Goal: Information Seeking & Learning: Learn about a topic

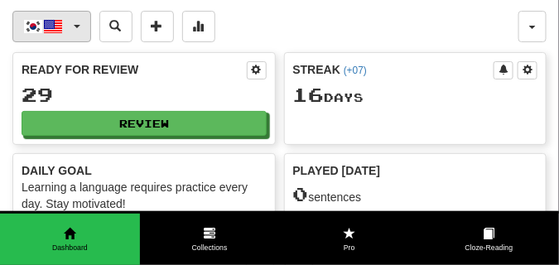
click at [80, 24] on button "한국어 / English" at bounding box center [51, 26] width 79 height 31
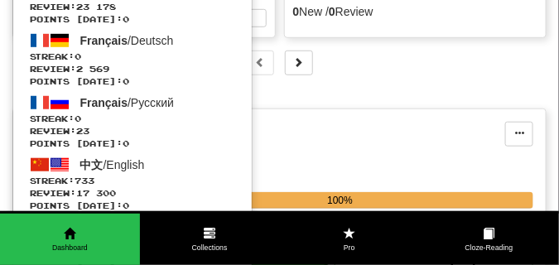
scroll to position [248, 0]
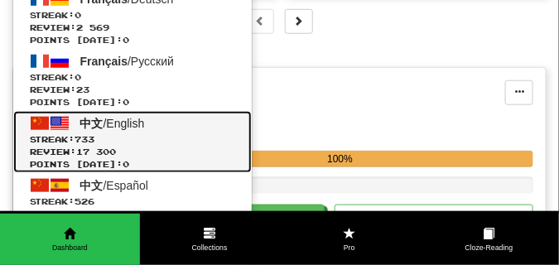
click at [122, 133] on span "Streak: 733" at bounding box center [132, 139] width 205 height 12
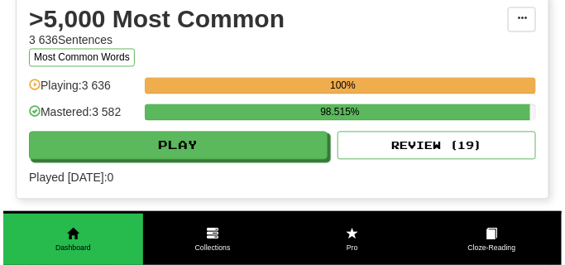
scroll to position [1655, 0]
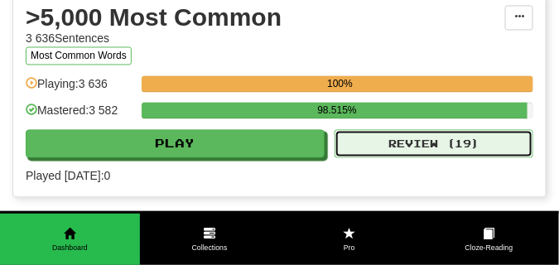
click at [384, 141] on button "Review ( 19 )" at bounding box center [433, 144] width 199 height 28
select select "**"
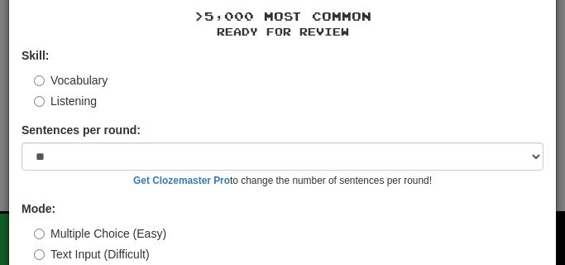
scroll to position [133, 0]
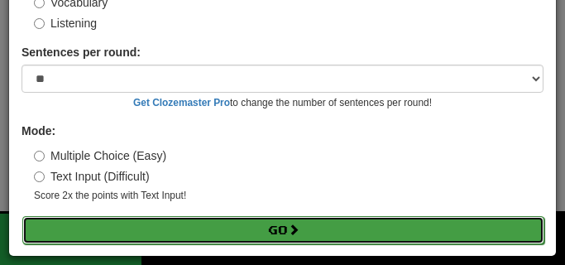
click at [180, 228] on button "Go" at bounding box center [283, 230] width 522 height 28
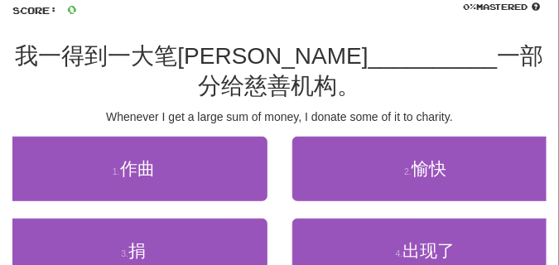
scroll to position [124, 0]
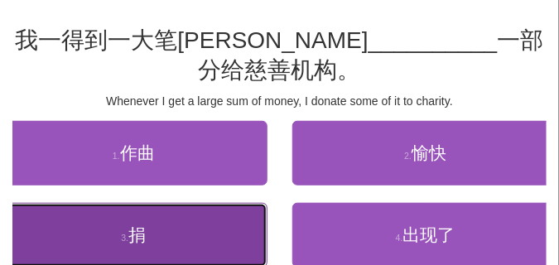
click at [151, 229] on button "3 . 捐" at bounding box center [133, 235] width 267 height 65
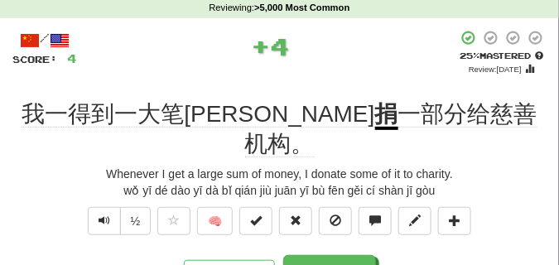
scroll to position [41, 0]
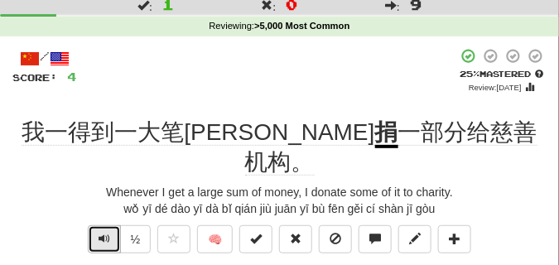
click at [105, 233] on span "Text-to-speech controls" at bounding box center [104, 239] width 12 height 12
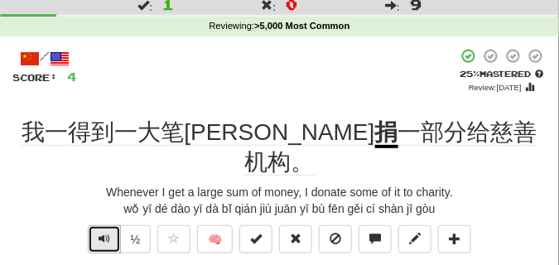
click at [105, 233] on span "Text-to-speech controls" at bounding box center [104, 239] width 12 height 12
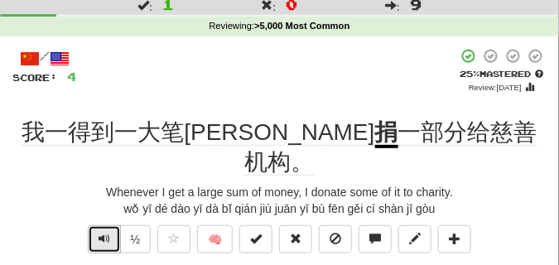
click at [105, 233] on span "Text-to-speech controls" at bounding box center [104, 239] width 12 height 12
click at [100, 233] on span "Text-to-speech controls" at bounding box center [104, 239] width 12 height 12
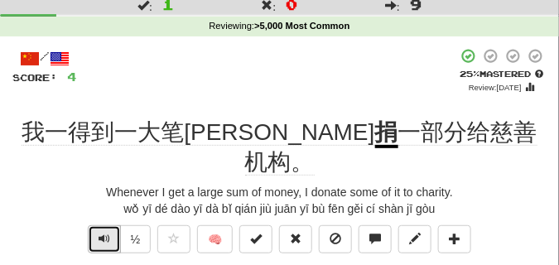
click at [100, 233] on span "Text-to-speech controls" at bounding box center [104, 239] width 12 height 12
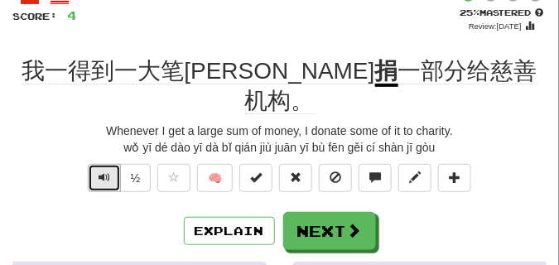
scroll to position [124, 0]
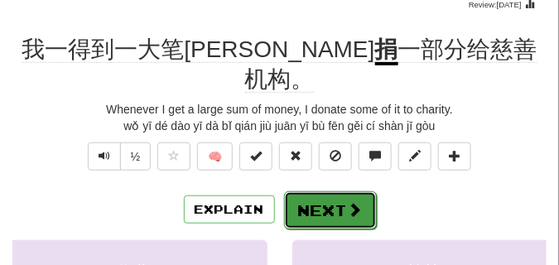
click at [325, 191] on button "Next" at bounding box center [330, 210] width 93 height 38
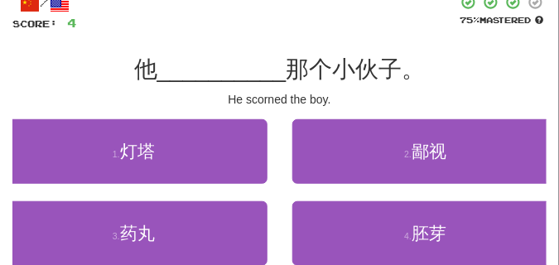
scroll to position [83, 0]
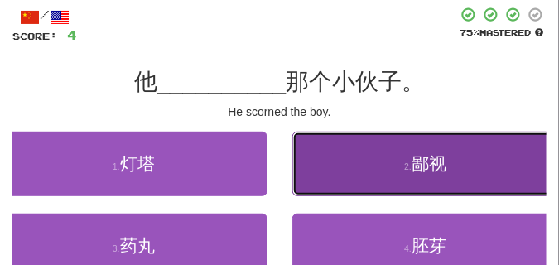
click at [400, 175] on button "2 . 鄙视" at bounding box center [425, 164] width 267 height 65
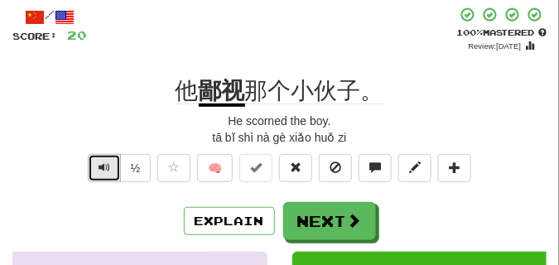
click at [103, 170] on span "Text-to-speech controls" at bounding box center [104, 167] width 12 height 12
click at [98, 168] on span "Text-to-speech controls" at bounding box center [104, 167] width 12 height 12
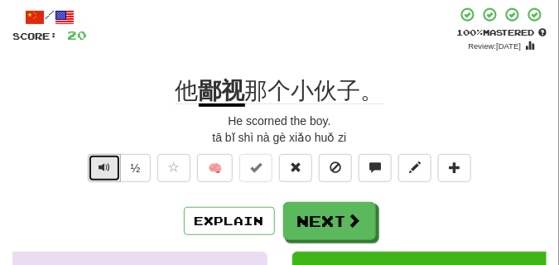
click at [98, 168] on span "Text-to-speech controls" at bounding box center [104, 167] width 12 height 12
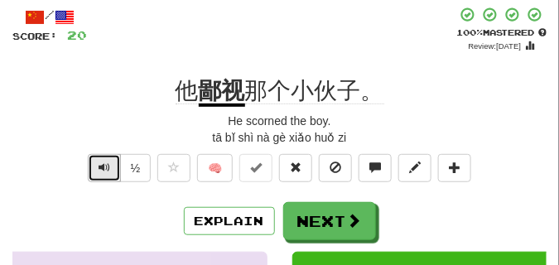
click at [98, 168] on span "Text-to-speech controls" at bounding box center [104, 167] width 12 height 12
click at [98, 169] on span "Text-to-speech controls" at bounding box center [104, 167] width 12 height 12
click at [95, 170] on button "Text-to-speech controls" at bounding box center [104, 168] width 33 height 28
click at [94, 169] on button "Text-to-speech controls" at bounding box center [104, 168] width 33 height 28
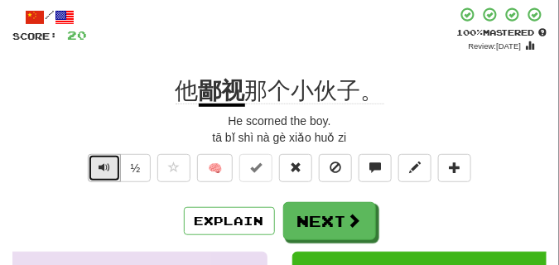
click at [95, 167] on button "Text-to-speech controls" at bounding box center [104, 168] width 33 height 28
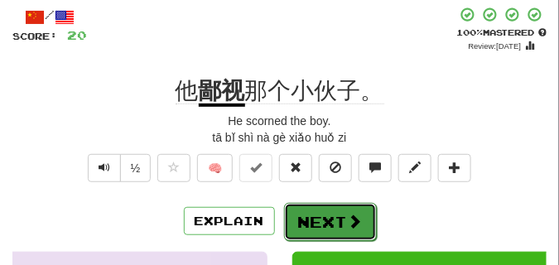
click at [315, 213] on button "Next" at bounding box center [330, 222] width 93 height 38
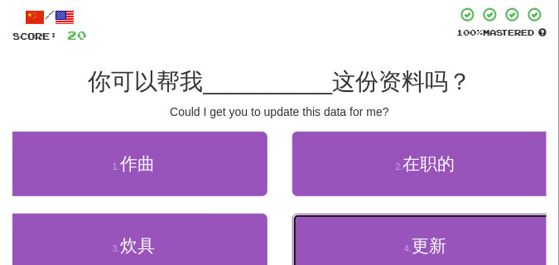
click at [371, 251] on button "4 . 更新" at bounding box center [425, 245] width 267 height 65
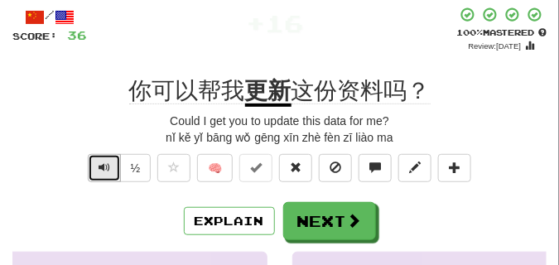
click at [103, 168] on span "Text-to-speech controls" at bounding box center [104, 167] width 12 height 12
click at [107, 169] on span "Text-to-speech controls" at bounding box center [104, 167] width 12 height 12
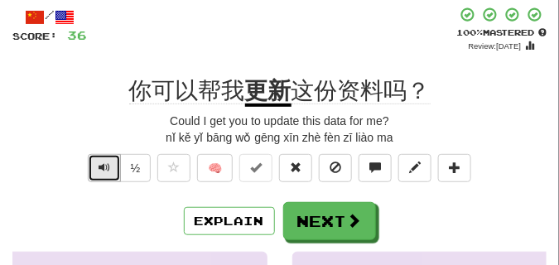
click at [107, 169] on span "Text-to-speech controls" at bounding box center [104, 167] width 12 height 12
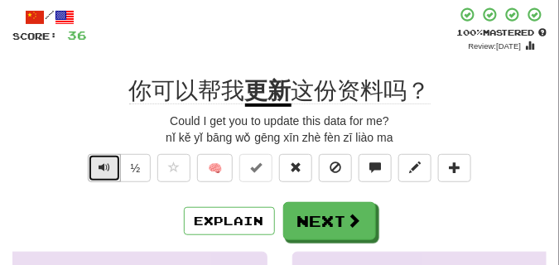
click at [99, 166] on span "Text-to-speech controls" at bounding box center [104, 167] width 12 height 12
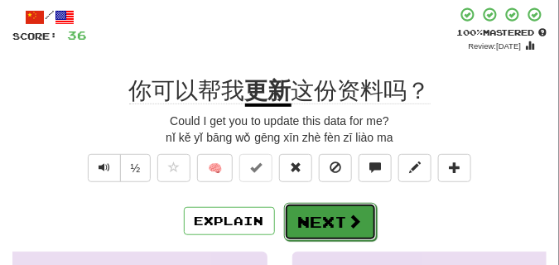
click at [314, 220] on button "Next" at bounding box center [330, 222] width 93 height 38
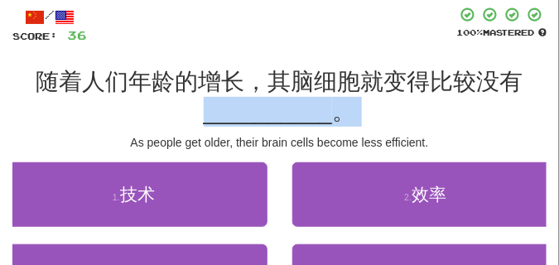
drag, startPoint x: 90, startPoint y: 135, endPoint x: 87, endPoint y: 126, distance: 9.7
click at [87, 126] on div "/ Score: 36 100 % Mastered 随着人们年龄的增长，其脑细胞就变得比较没有 __________ 。 As people get old…" at bounding box center [279, 184] width 534 height 355
click at [87, 125] on div "随着人们年龄的增长，其脑细胞就变得比较没有 __________ 。" at bounding box center [279, 97] width 534 height 60
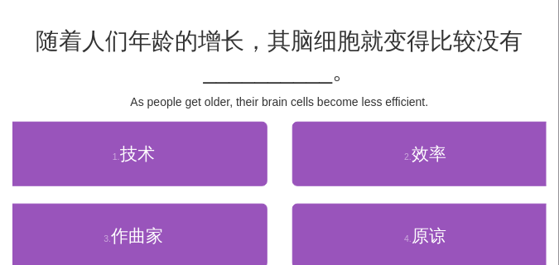
scroll to position [124, 0]
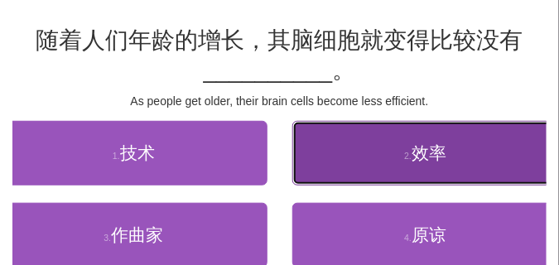
click at [377, 158] on button "2 . 效率" at bounding box center [425, 153] width 267 height 65
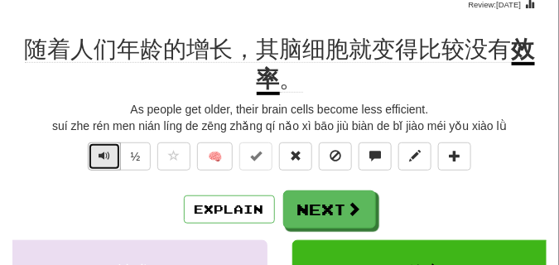
click at [99, 150] on span "Text-to-speech controls" at bounding box center [104, 156] width 12 height 12
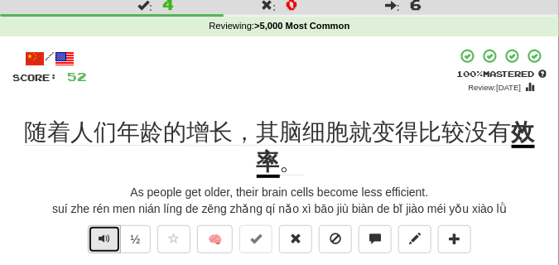
scroll to position [83, 0]
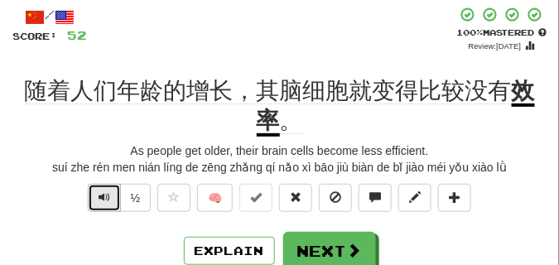
click at [108, 194] on span "Text-to-speech controls" at bounding box center [104, 197] width 12 height 12
click at [100, 199] on span "Text-to-speech controls" at bounding box center [104, 197] width 12 height 12
click at [99, 194] on span "Text-to-speech controls" at bounding box center [104, 197] width 12 height 12
click at [100, 194] on span "Text-to-speech controls" at bounding box center [104, 197] width 12 height 12
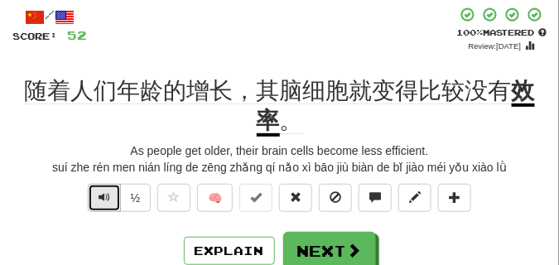
click at [100, 194] on span "Text-to-speech controls" at bounding box center [104, 197] width 12 height 12
click at [99, 195] on span "Text-to-speech controls" at bounding box center [104, 197] width 12 height 12
click at [107, 196] on span "Text-to-speech controls" at bounding box center [104, 197] width 12 height 12
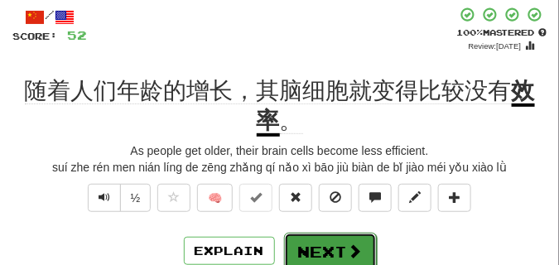
click at [310, 242] on button "Next" at bounding box center [330, 252] width 93 height 38
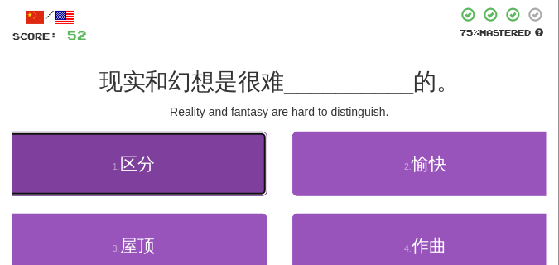
click at [156, 164] on button "1 . 区分" at bounding box center [133, 164] width 267 height 65
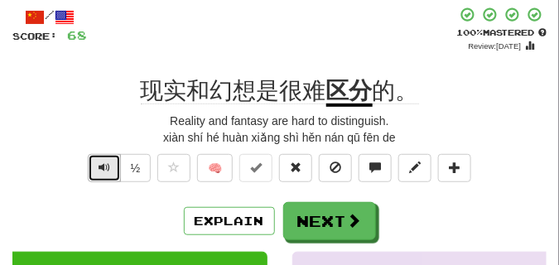
click at [98, 165] on span "Text-to-speech controls" at bounding box center [104, 167] width 12 height 12
click at [103, 133] on div "xiàn shí hé huàn xiǎng shì hěn nán qū fēn de" at bounding box center [279, 137] width 534 height 17
click at [103, 163] on span "Text-to-speech controls" at bounding box center [104, 167] width 12 height 12
click at [103, 137] on div "xiàn shí hé huàn xiǎng shì hěn nán qū fēn de" at bounding box center [279, 137] width 534 height 17
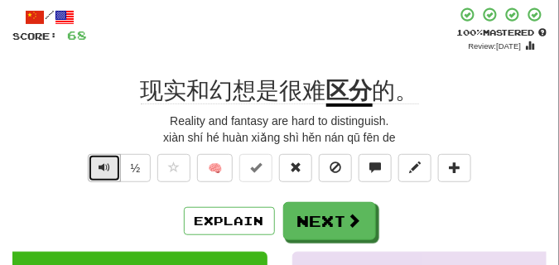
click at [108, 165] on span "Text-to-speech controls" at bounding box center [104, 167] width 12 height 12
click at [108, 142] on div "xiàn shí hé huàn xiǎng shì hěn nán qū fēn de" at bounding box center [279, 137] width 534 height 17
click at [106, 172] on span "Text-to-speech controls" at bounding box center [104, 167] width 12 height 12
click at [105, 170] on span "Text-to-speech controls" at bounding box center [104, 167] width 12 height 12
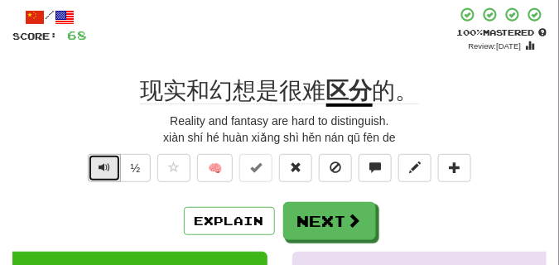
click at [105, 170] on span "Text-to-speech controls" at bounding box center [104, 167] width 12 height 12
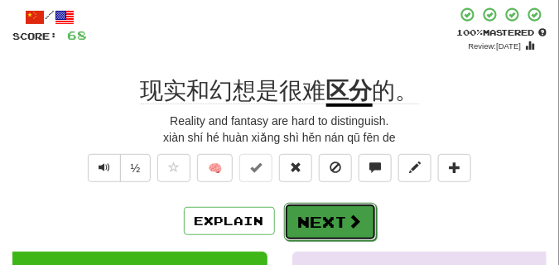
click at [340, 208] on button "Next" at bounding box center [330, 222] width 93 height 38
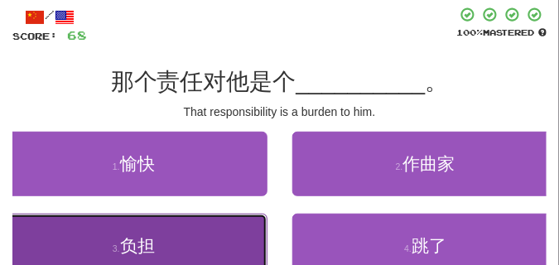
click at [153, 237] on span "负担" at bounding box center [137, 245] width 35 height 19
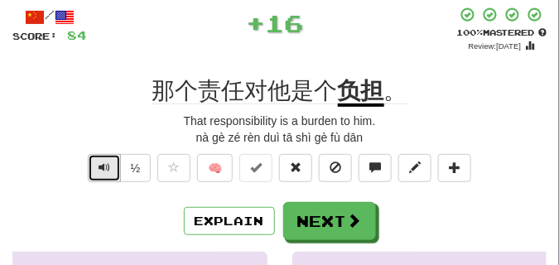
click at [109, 170] on button "Text-to-speech controls" at bounding box center [104, 168] width 33 height 28
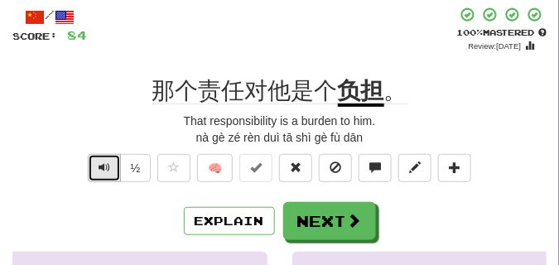
click at [109, 170] on button "Text-to-speech controls" at bounding box center [104, 168] width 33 height 28
click at [111, 165] on button "Text-to-speech controls" at bounding box center [104, 168] width 33 height 28
click at [108, 165] on span "Text-to-speech controls" at bounding box center [104, 167] width 12 height 12
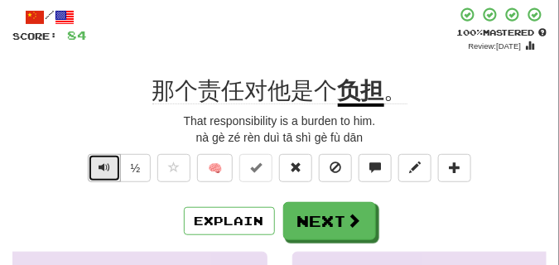
click at [108, 165] on span "Text-to-speech controls" at bounding box center [104, 167] width 12 height 12
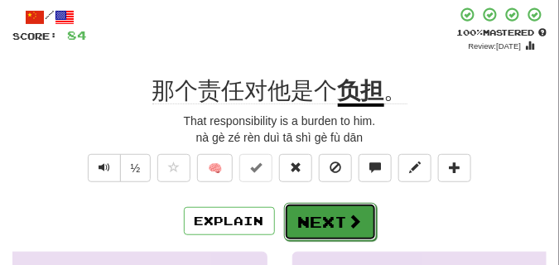
click at [357, 215] on span at bounding box center [355, 220] width 15 height 15
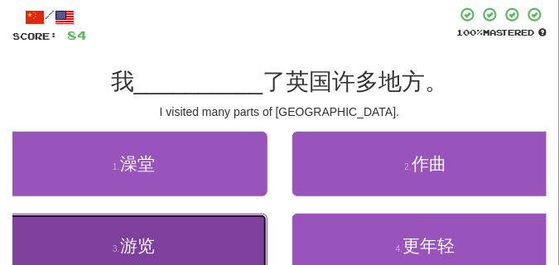
click at [103, 244] on button "3 . 游览" at bounding box center [133, 245] width 267 height 65
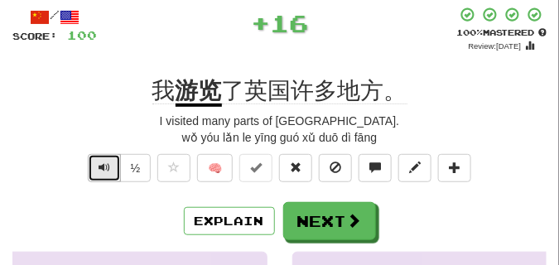
click at [105, 166] on span "Text-to-speech controls" at bounding box center [104, 167] width 12 height 12
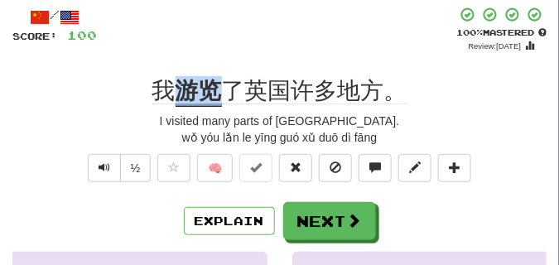
drag, startPoint x: 175, startPoint y: 82, endPoint x: 216, endPoint y: 90, distance: 42.2
click at [216, 90] on div "我 游览 了英国许多地方。" at bounding box center [279, 91] width 534 height 30
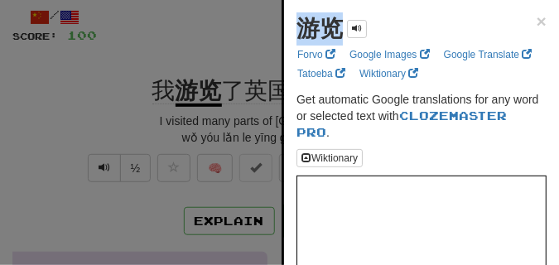
drag, startPoint x: 298, startPoint y: 27, endPoint x: 339, endPoint y: 31, distance: 41.6
click at [339, 31] on strong "游览" at bounding box center [319, 29] width 46 height 26
copy strong "游览"
click at [141, 68] on div at bounding box center [279, 132] width 559 height 265
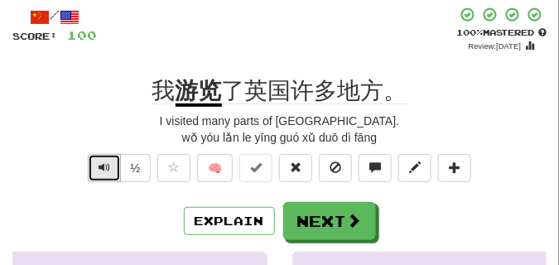
click at [94, 164] on button "Text-to-speech controls" at bounding box center [104, 168] width 33 height 28
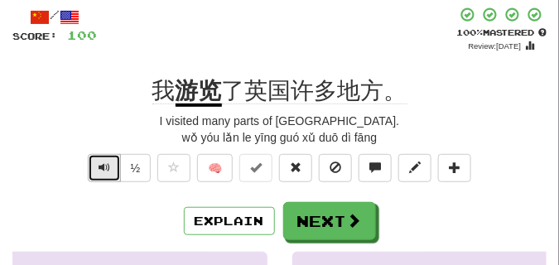
click at [95, 164] on button "Text-to-speech controls" at bounding box center [104, 168] width 33 height 28
click at [90, 163] on button "Text-to-speech controls" at bounding box center [104, 168] width 33 height 28
click at [101, 164] on span "Text-to-speech controls" at bounding box center [104, 167] width 12 height 12
click at [101, 165] on span "Text-to-speech controls" at bounding box center [104, 167] width 12 height 12
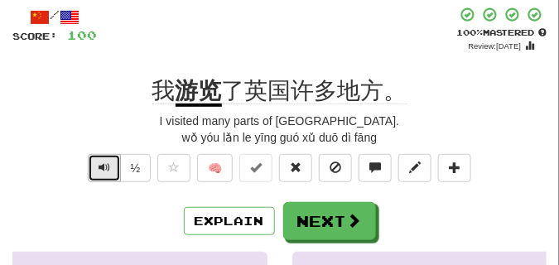
click at [101, 165] on span "Text-to-speech controls" at bounding box center [104, 167] width 12 height 12
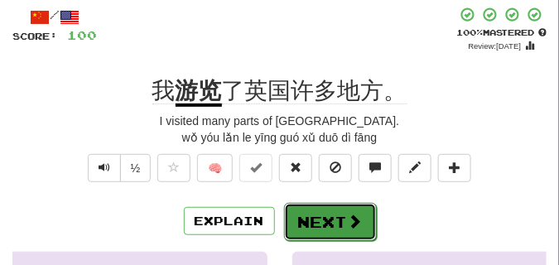
click at [338, 209] on button "Next" at bounding box center [330, 222] width 93 height 38
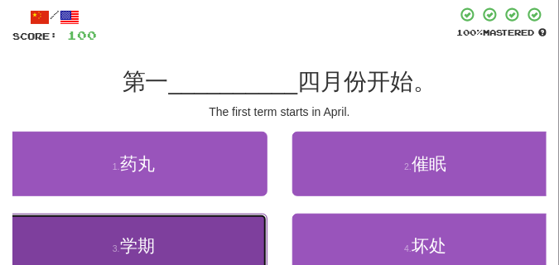
click at [185, 228] on button "3 . 学期" at bounding box center [133, 245] width 267 height 65
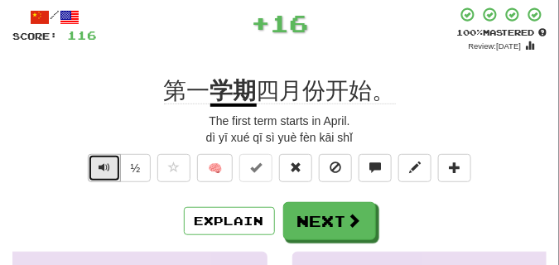
click at [104, 165] on span "Text-to-speech controls" at bounding box center [104, 167] width 12 height 12
click at [110, 164] on button "Text-to-speech controls" at bounding box center [104, 168] width 33 height 28
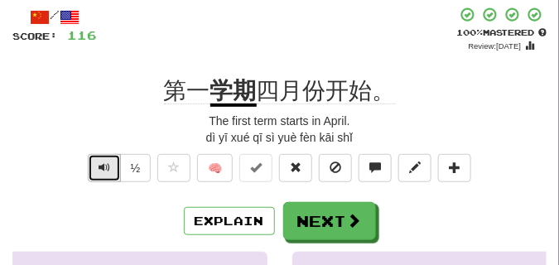
click at [103, 167] on span "Text-to-speech controls" at bounding box center [104, 167] width 12 height 12
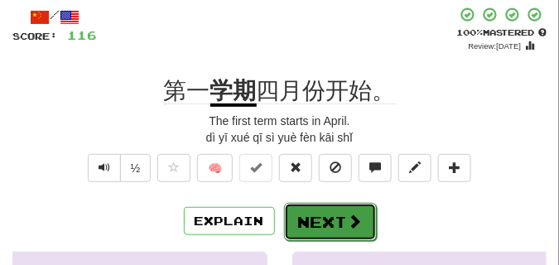
click at [307, 209] on button "Next" at bounding box center [330, 222] width 93 height 38
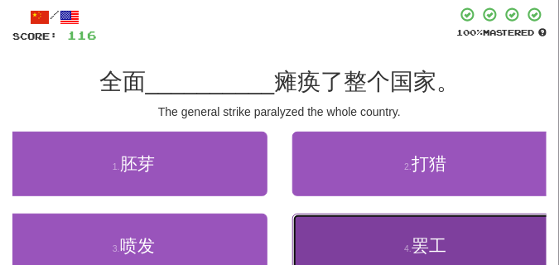
click at [362, 246] on button "4 . 罢工" at bounding box center [425, 245] width 267 height 65
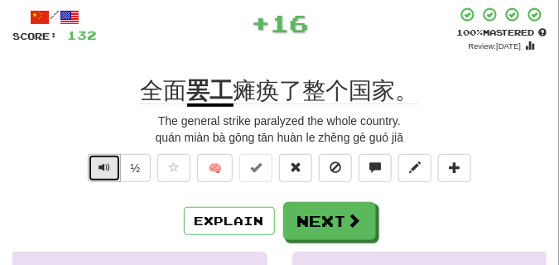
click at [106, 167] on span "Text-to-speech controls" at bounding box center [104, 167] width 12 height 12
click at [101, 162] on span "Text-to-speech controls" at bounding box center [104, 167] width 12 height 12
click at [102, 173] on span "Text-to-speech controls" at bounding box center [104, 167] width 12 height 12
click at [102, 172] on span "Text-to-speech controls" at bounding box center [104, 167] width 12 height 12
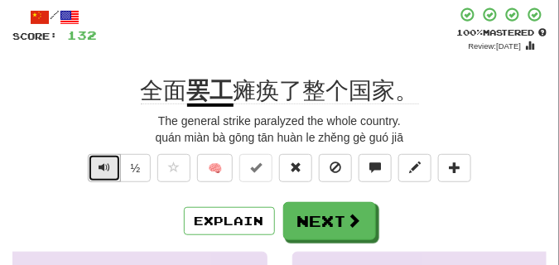
click at [111, 162] on button "Text-to-speech controls" at bounding box center [104, 168] width 33 height 28
click at [108, 161] on span "Text-to-speech controls" at bounding box center [104, 167] width 12 height 12
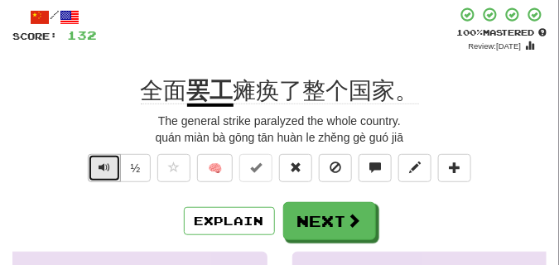
click at [108, 161] on span "Text-to-speech controls" at bounding box center [104, 167] width 12 height 12
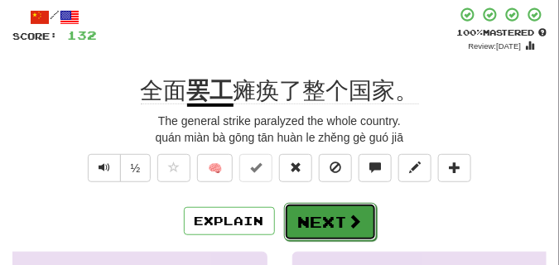
click at [322, 207] on button "Next" at bounding box center [330, 222] width 93 height 38
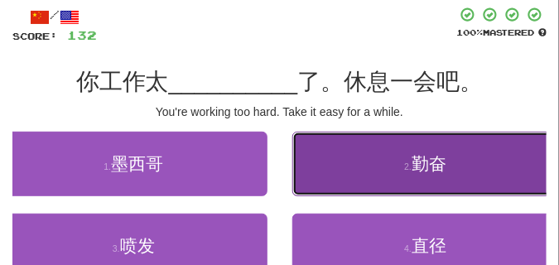
click at [336, 180] on button "2 . 勤奋" at bounding box center [425, 164] width 267 height 65
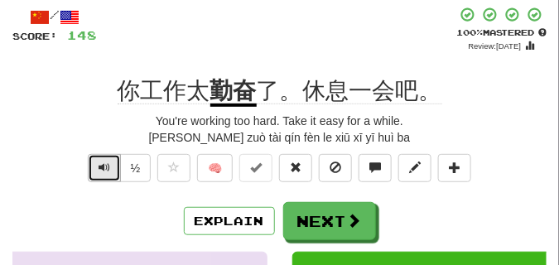
click at [106, 167] on span "Text-to-speech controls" at bounding box center [104, 167] width 12 height 12
click at [110, 167] on button "Text-to-speech controls" at bounding box center [104, 168] width 33 height 28
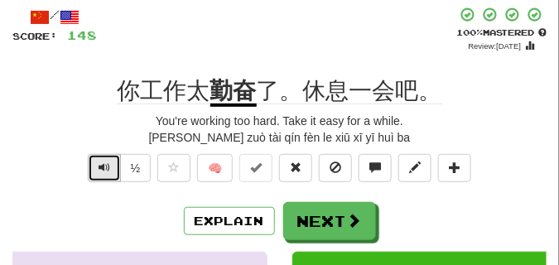
click at [110, 167] on button "Text-to-speech controls" at bounding box center [104, 168] width 33 height 28
click at [93, 162] on button "Text-to-speech controls" at bounding box center [104, 168] width 33 height 28
click at [97, 163] on button "Text-to-speech controls" at bounding box center [104, 168] width 33 height 28
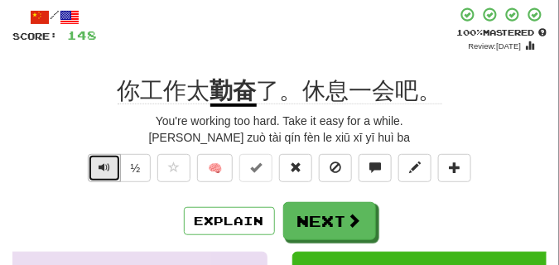
click at [97, 163] on button "Text-to-speech controls" at bounding box center [104, 168] width 33 height 28
click at [101, 174] on button "Text-to-speech controls" at bounding box center [104, 168] width 33 height 28
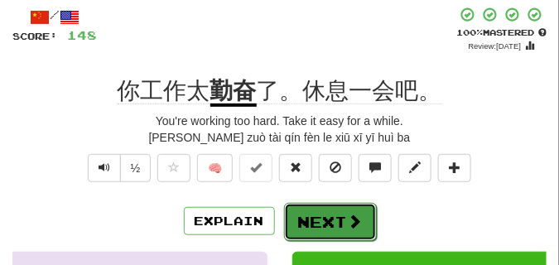
click at [335, 215] on button "Next" at bounding box center [330, 222] width 93 height 38
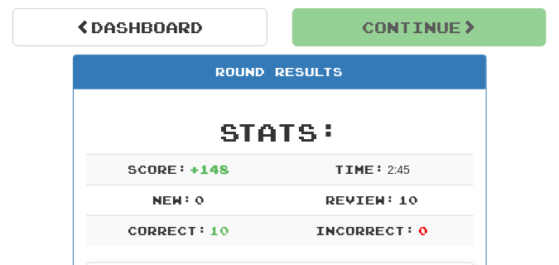
scroll to position [156, 0]
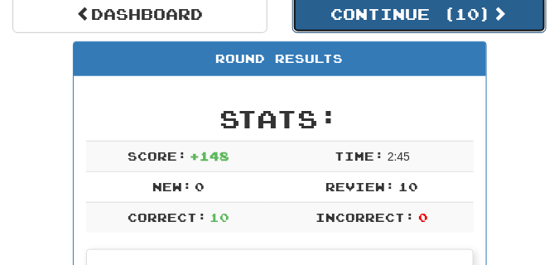
click at [328, 19] on button "Continue ( 10 )" at bounding box center [419, 14] width 255 height 38
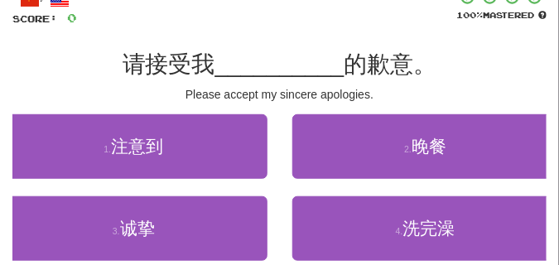
scroll to position [114, 0]
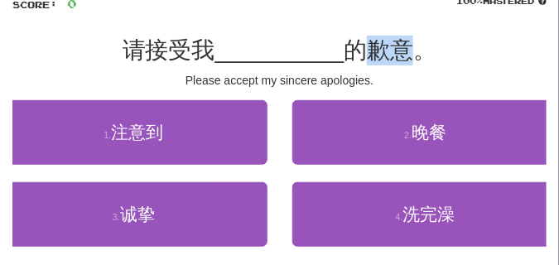
drag, startPoint x: 367, startPoint y: 33, endPoint x: 413, endPoint y: 59, distance: 53.0
click at [413, 59] on div "/ Score: 0 100 % Mastered 请接受我 __________ 的歉意。 Please accept my sincere apologi…" at bounding box center [279, 137] width 534 height 325
copy span "歉意"
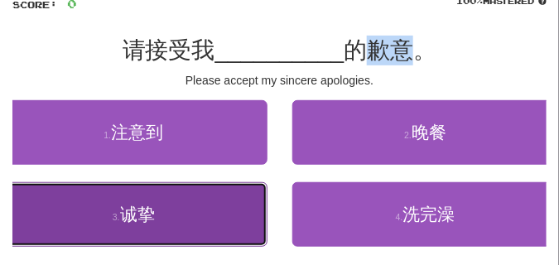
click at [157, 222] on button "3 . 诚挚" at bounding box center [133, 214] width 267 height 65
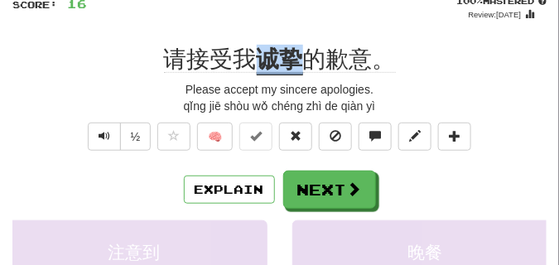
drag, startPoint x: 261, startPoint y: 56, endPoint x: 298, endPoint y: 63, distance: 37.0
click at [298, 63] on u "诚挚" at bounding box center [280, 60] width 46 height 29
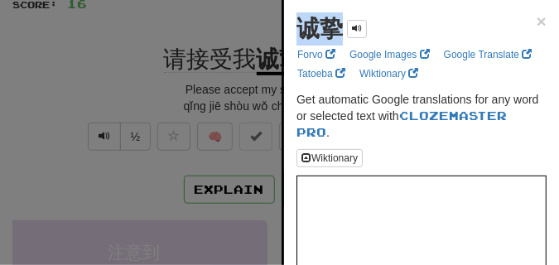
drag, startPoint x: 300, startPoint y: 26, endPoint x: 337, endPoint y: 31, distance: 36.7
click at [337, 31] on strong "诚挚" at bounding box center [319, 29] width 46 height 26
copy strong "诚挚"
click at [225, 40] on div at bounding box center [279, 132] width 559 height 265
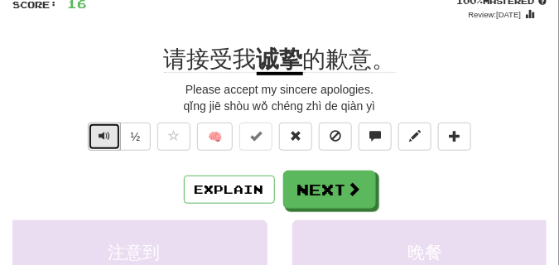
click at [106, 136] on span "Text-to-speech controls" at bounding box center [104, 136] width 12 height 12
click at [106, 135] on span "Text-to-speech controls" at bounding box center [104, 136] width 12 height 12
click at [108, 135] on span "Text-to-speech controls" at bounding box center [104, 136] width 12 height 12
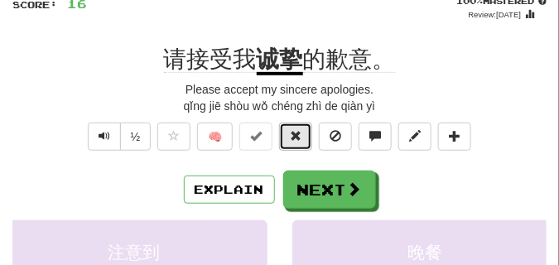
click at [298, 137] on span at bounding box center [296, 136] width 12 height 12
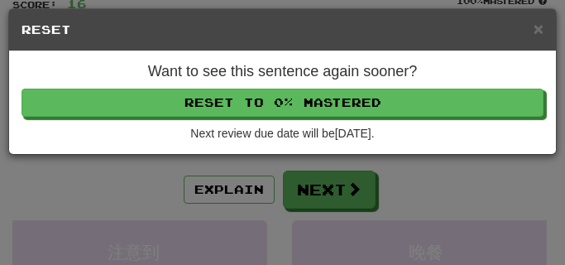
click at [272, 84] on div "Want to see this sentence again sooner? Reset to 0% Mastered Next review due da…" at bounding box center [282, 102] width 547 height 103
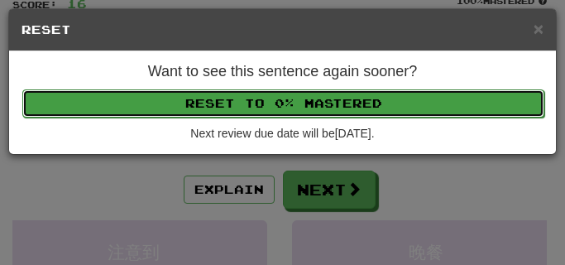
click at [273, 98] on button "Reset to 0% Mastered" at bounding box center [283, 103] width 522 height 28
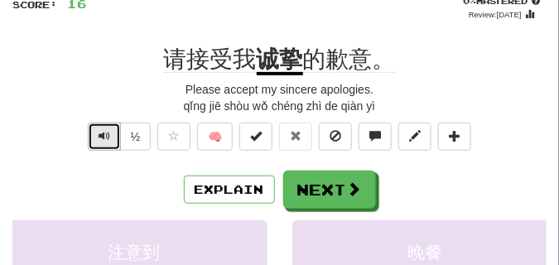
click at [101, 137] on span "Text-to-speech controls" at bounding box center [104, 136] width 12 height 12
click at [101, 136] on span "Text-to-speech controls" at bounding box center [104, 136] width 12 height 12
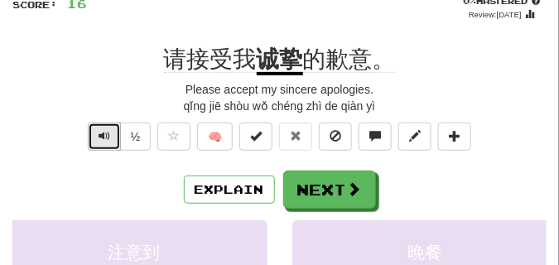
click at [101, 136] on span "Text-to-speech controls" at bounding box center [104, 136] width 12 height 12
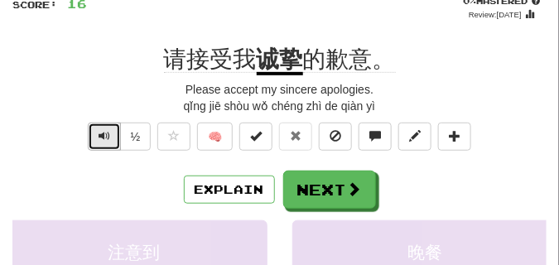
click at [101, 136] on span "Text-to-speech controls" at bounding box center [104, 136] width 12 height 12
click at [102, 136] on span "Text-to-speech controls" at bounding box center [104, 136] width 12 height 12
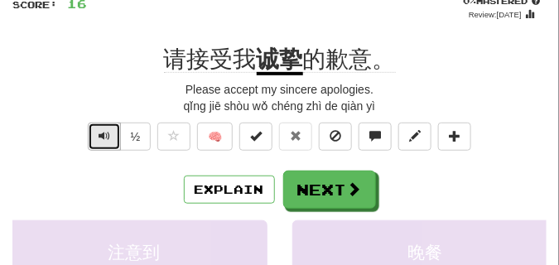
click at [102, 136] on span "Text-to-speech controls" at bounding box center [104, 136] width 12 height 12
click at [100, 147] on button "Text-to-speech controls" at bounding box center [104, 136] width 33 height 28
click at [104, 138] on span "Text-to-speech controls" at bounding box center [104, 136] width 12 height 12
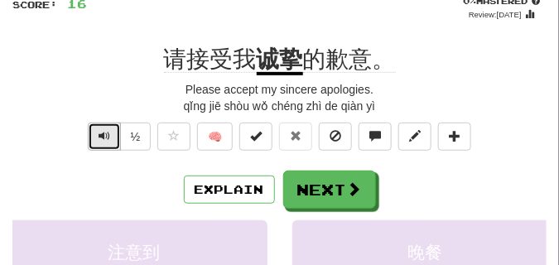
click at [104, 138] on span "Text-to-speech controls" at bounding box center [104, 136] width 12 height 12
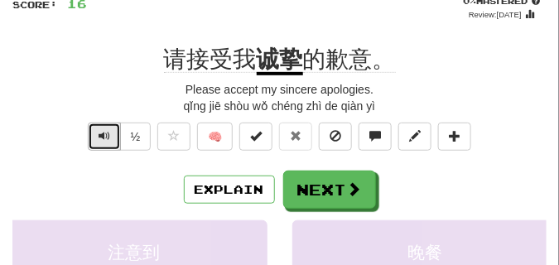
click at [104, 138] on span "Text-to-speech controls" at bounding box center [104, 136] width 12 height 12
click at [104, 137] on span "Text-to-speech controls" at bounding box center [104, 136] width 12 height 12
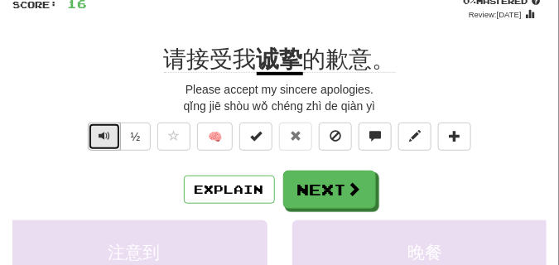
click at [104, 137] on span "Text-to-speech controls" at bounding box center [104, 136] width 12 height 12
click at [107, 137] on span "Text-to-speech controls" at bounding box center [104, 136] width 12 height 12
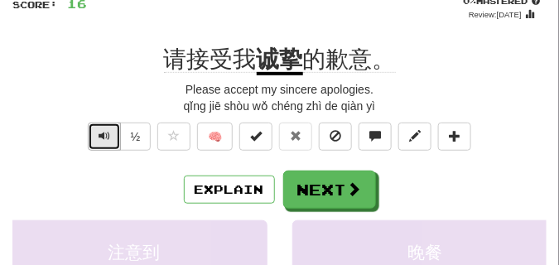
click at [107, 137] on span "Text-to-speech controls" at bounding box center [104, 136] width 12 height 12
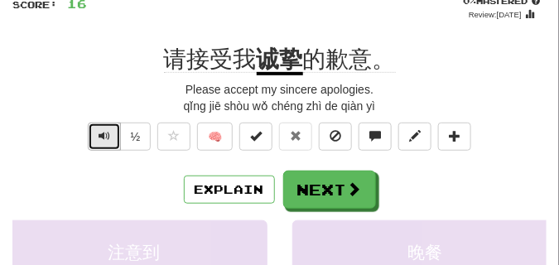
click at [107, 137] on span "Text-to-speech controls" at bounding box center [104, 136] width 12 height 12
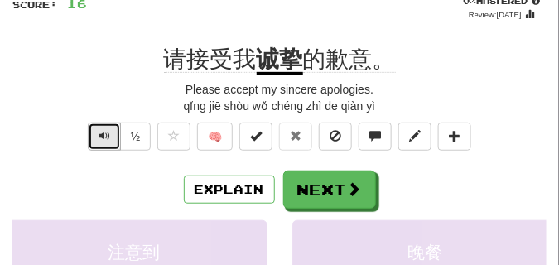
click at [107, 137] on span "Text-to-speech controls" at bounding box center [104, 136] width 12 height 12
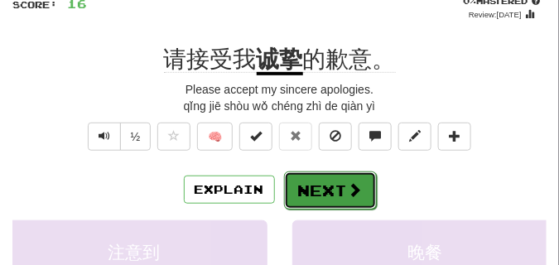
click at [316, 180] on button "Next" at bounding box center [330, 190] width 93 height 38
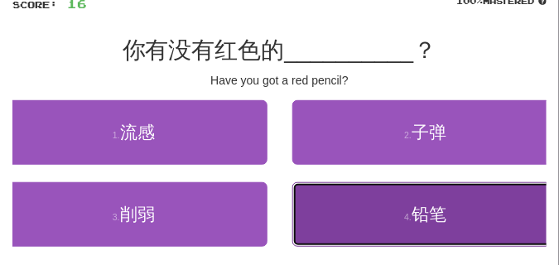
click at [399, 203] on button "4 . 铅笔" at bounding box center [425, 214] width 267 height 65
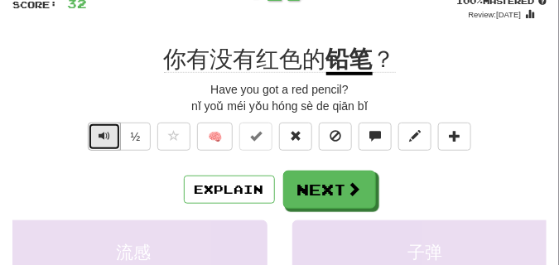
click at [108, 132] on span "Text-to-speech controls" at bounding box center [104, 136] width 12 height 12
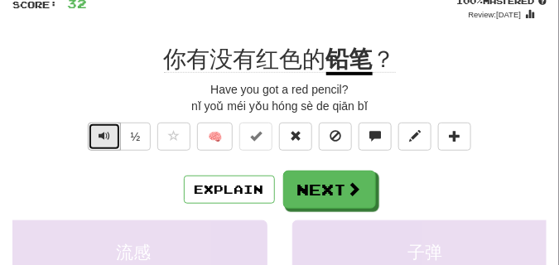
click at [108, 132] on span "Text-to-speech controls" at bounding box center [104, 136] width 12 height 12
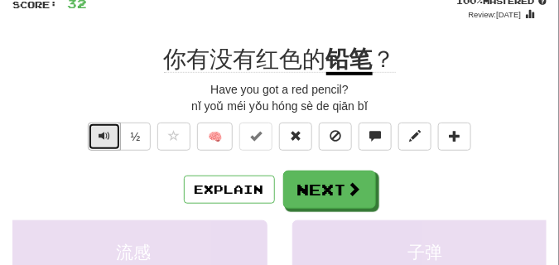
click at [108, 132] on span "Text-to-speech controls" at bounding box center [104, 136] width 12 height 12
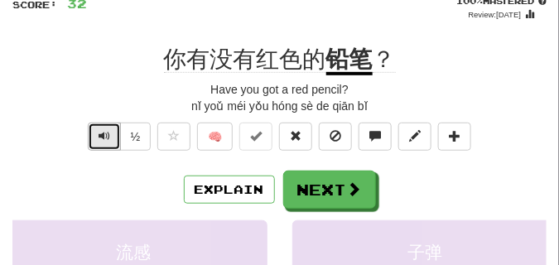
click at [108, 132] on span "Text-to-speech controls" at bounding box center [104, 136] width 12 height 12
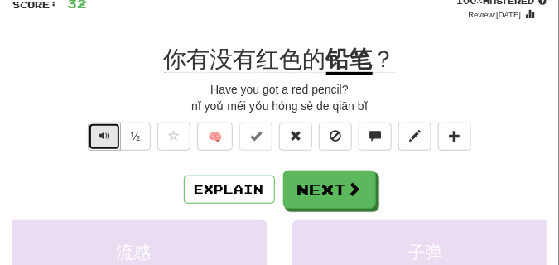
click at [108, 131] on span "Text-to-speech controls" at bounding box center [104, 136] width 12 height 12
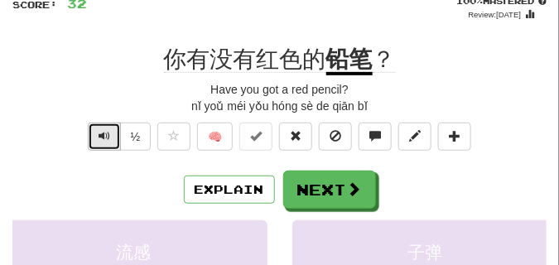
click at [108, 131] on span "Text-to-speech controls" at bounding box center [104, 136] width 12 height 12
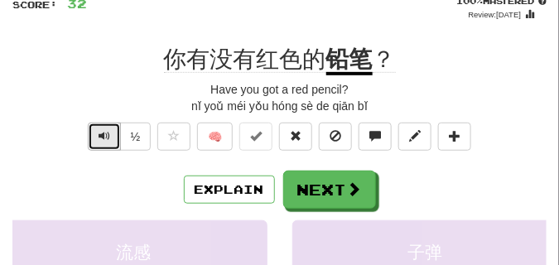
click at [108, 131] on span "Text-to-speech controls" at bounding box center [104, 136] width 12 height 12
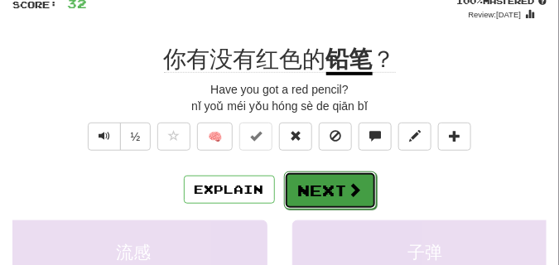
click at [318, 178] on button "Next" at bounding box center [330, 190] width 93 height 38
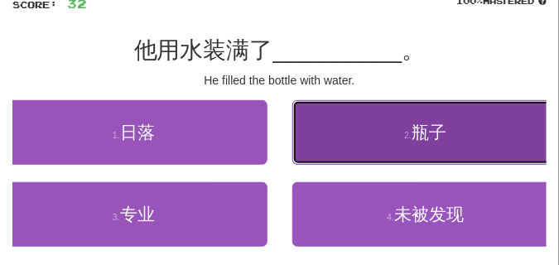
click at [430, 124] on span "瓶子" at bounding box center [428, 131] width 35 height 19
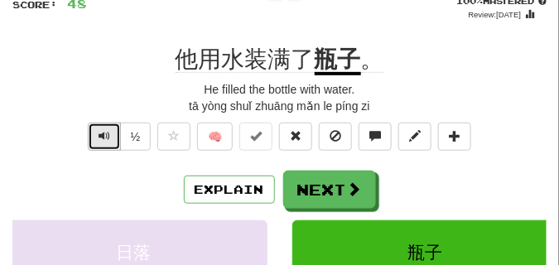
click at [109, 137] on button "Text-to-speech controls" at bounding box center [104, 136] width 33 height 28
click at [109, 135] on button "Text-to-speech controls" at bounding box center [104, 136] width 33 height 28
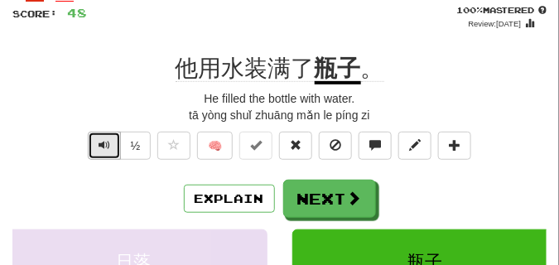
scroll to position [124, 0]
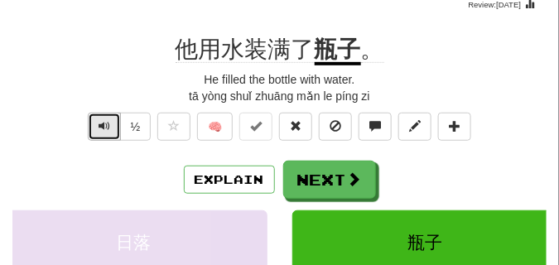
click at [108, 127] on span "Text-to-speech controls" at bounding box center [104, 126] width 12 height 12
click at [109, 127] on button "Text-to-speech controls" at bounding box center [104, 127] width 33 height 28
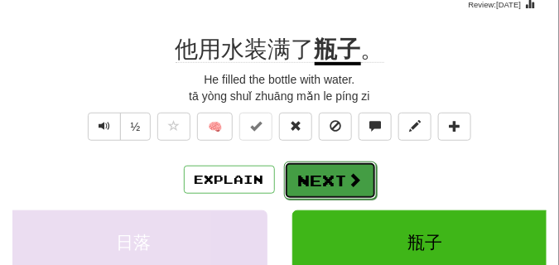
click at [362, 168] on button "Next" at bounding box center [330, 180] width 93 height 38
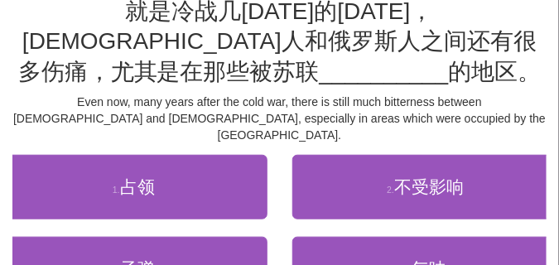
scroll to position [165, 0]
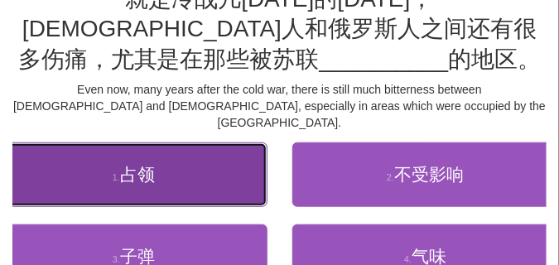
click at [102, 165] on button "1 . 占领" at bounding box center [133, 174] width 267 height 65
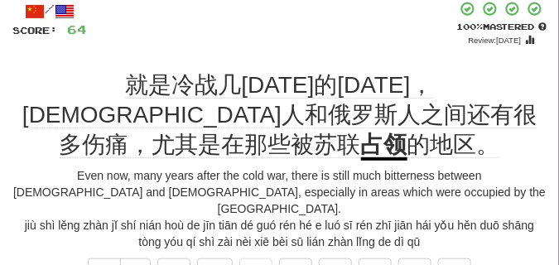
scroll to position [132, 0]
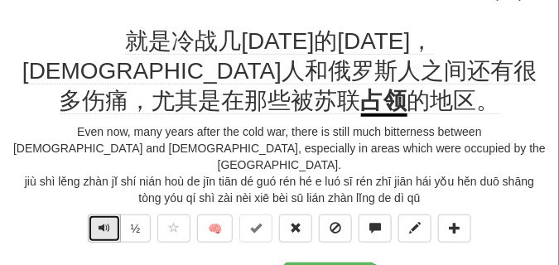
click at [98, 222] on span "Text-to-speech controls" at bounding box center [104, 228] width 12 height 12
click at [106, 222] on span "Text-to-speech controls" at bounding box center [104, 228] width 12 height 12
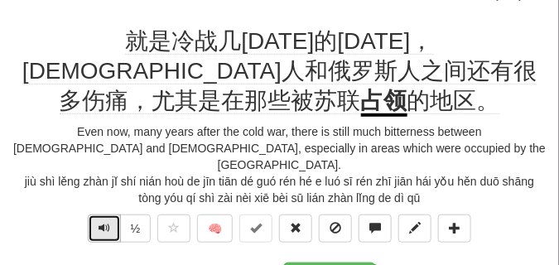
click at [106, 222] on span "Text-to-speech controls" at bounding box center [104, 228] width 12 height 12
click at [107, 222] on span "Text-to-speech controls" at bounding box center [104, 228] width 12 height 12
click at [105, 222] on span "Text-to-speech controls" at bounding box center [104, 228] width 12 height 12
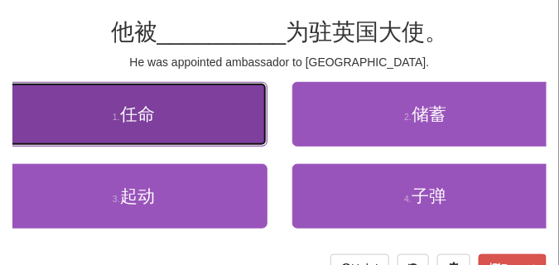
click at [76, 110] on button "1 . 任命" at bounding box center [133, 114] width 267 height 65
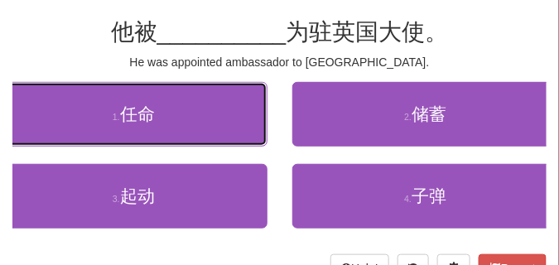
scroll to position [141, 0]
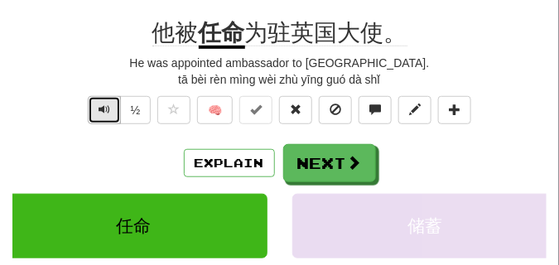
click at [104, 109] on span "Text-to-speech controls" at bounding box center [104, 109] width 12 height 12
click at [104, 108] on span "Text-to-speech controls" at bounding box center [104, 109] width 12 height 12
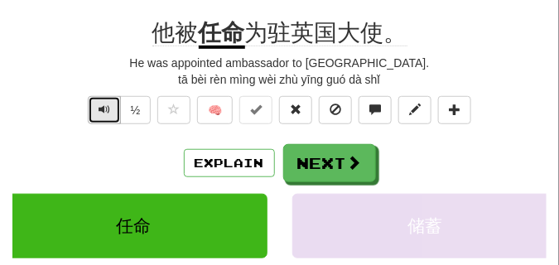
click at [104, 108] on span "Text-to-speech controls" at bounding box center [104, 109] width 12 height 12
click at [102, 100] on button "Text-to-speech controls" at bounding box center [104, 110] width 33 height 28
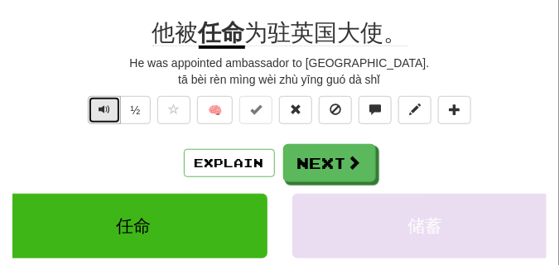
click at [106, 108] on span "Text-to-speech controls" at bounding box center [104, 109] width 12 height 12
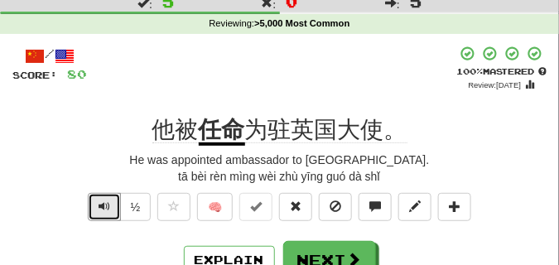
scroll to position [99, 0]
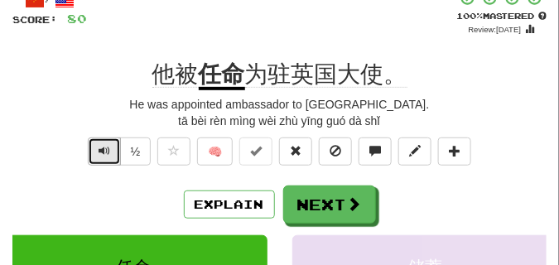
click at [103, 141] on button "Text-to-speech controls" at bounding box center [104, 151] width 33 height 28
click at [108, 154] on span "Text-to-speech controls" at bounding box center [104, 151] width 12 height 12
click at [104, 145] on span "Text-to-speech controls" at bounding box center [104, 151] width 12 height 12
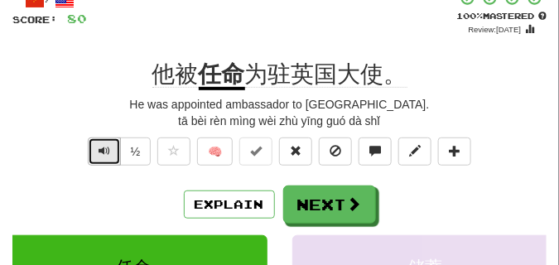
click at [113, 155] on button "Text-to-speech controls" at bounding box center [104, 151] width 33 height 28
click at [106, 149] on span "Text-to-speech controls" at bounding box center [104, 151] width 12 height 12
click at [106, 150] on span "Text-to-speech controls" at bounding box center [104, 151] width 12 height 12
click at [108, 145] on span "Text-to-speech controls" at bounding box center [104, 151] width 12 height 12
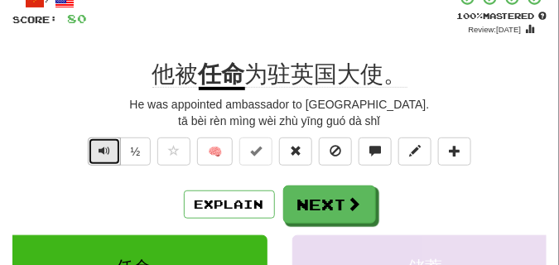
click at [108, 145] on span "Text-to-speech controls" at bounding box center [104, 151] width 12 height 12
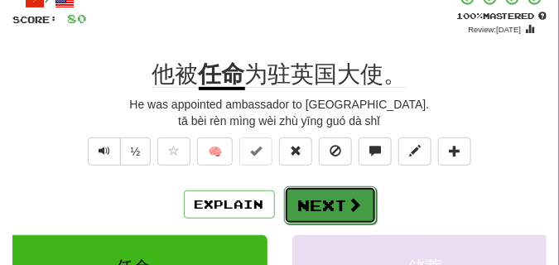
click at [329, 195] on button "Next" at bounding box center [330, 205] width 93 height 38
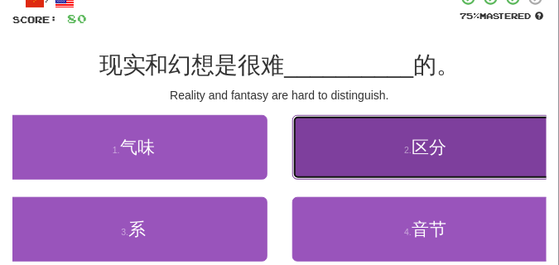
click at [332, 155] on button "2 . 区分" at bounding box center [425, 147] width 267 height 65
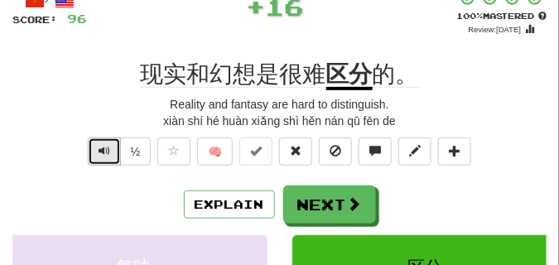
click at [103, 147] on span "Text-to-speech controls" at bounding box center [104, 151] width 12 height 12
click at [108, 155] on span "Text-to-speech controls" at bounding box center [104, 151] width 12 height 12
click at [109, 155] on button "Text-to-speech controls" at bounding box center [104, 151] width 33 height 28
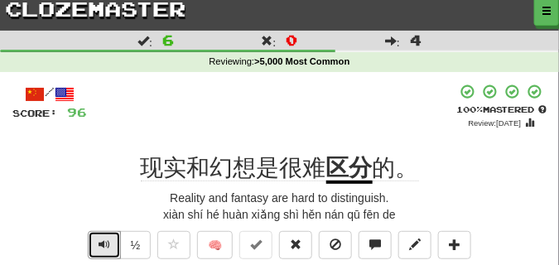
scroll to position [83, 0]
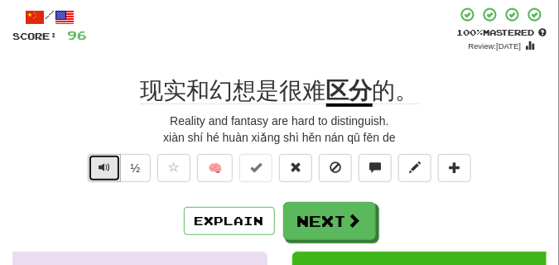
click at [112, 165] on button "Text-to-speech controls" at bounding box center [104, 168] width 33 height 28
click at [106, 163] on span "Text-to-speech controls" at bounding box center [104, 167] width 12 height 12
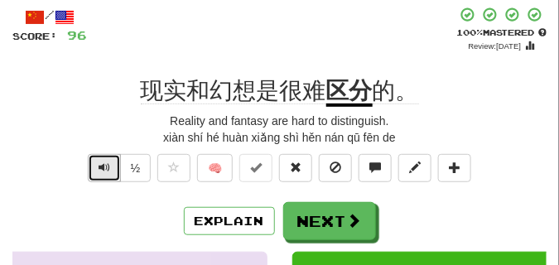
click at [106, 163] on span "Text-to-speech controls" at bounding box center [104, 167] width 12 height 12
click at [106, 164] on span "Text-to-speech controls" at bounding box center [104, 167] width 12 height 12
click at [108, 166] on span "Text-to-speech controls" at bounding box center [104, 167] width 12 height 12
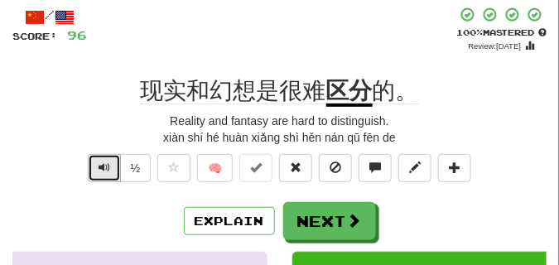
click at [108, 166] on span "Text-to-speech controls" at bounding box center [104, 167] width 12 height 12
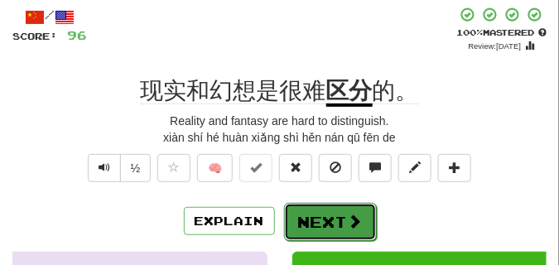
click at [322, 210] on button "Next" at bounding box center [330, 222] width 93 height 38
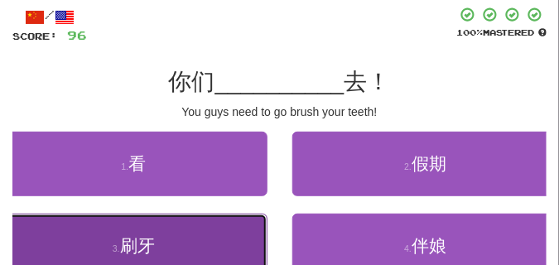
click at [188, 236] on button "3 . 刷牙" at bounding box center [133, 245] width 267 height 65
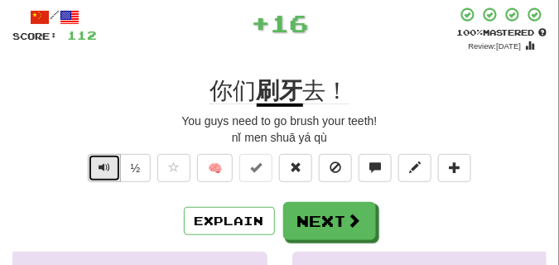
click at [100, 165] on span "Text-to-speech controls" at bounding box center [104, 167] width 12 height 12
click at [103, 168] on span "Text-to-speech controls" at bounding box center [104, 167] width 12 height 12
click at [103, 167] on span "Text-to-speech controls" at bounding box center [104, 167] width 12 height 12
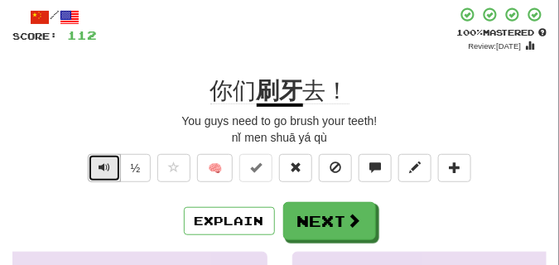
click at [103, 167] on span "Text-to-speech controls" at bounding box center [104, 167] width 12 height 12
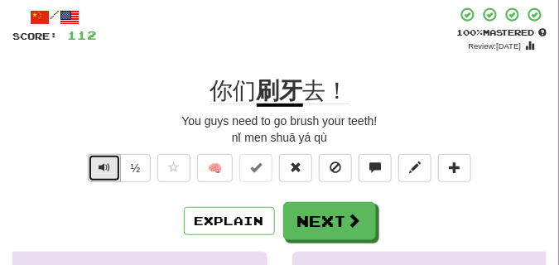
click at [103, 167] on span "Text-to-speech controls" at bounding box center [104, 167] width 12 height 12
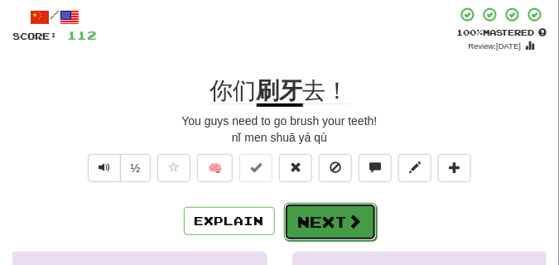
click at [302, 208] on button "Next" at bounding box center [330, 222] width 93 height 38
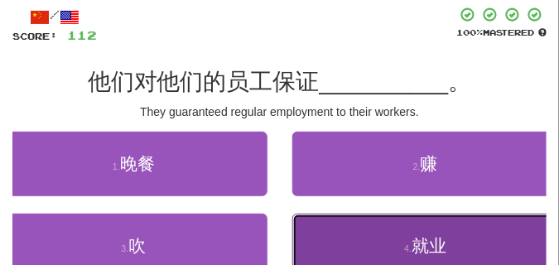
click at [399, 236] on button "4 . 就业" at bounding box center [425, 245] width 267 height 65
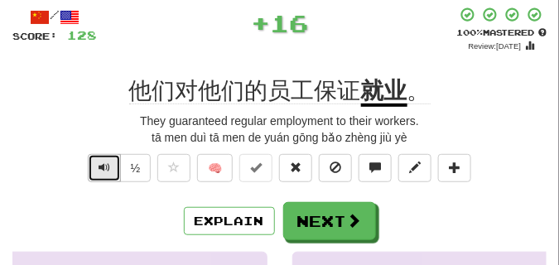
click at [105, 166] on span "Text-to-speech controls" at bounding box center [104, 167] width 12 height 12
click at [98, 167] on span "Text-to-speech controls" at bounding box center [104, 167] width 12 height 12
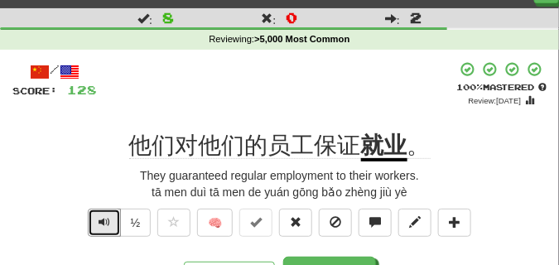
scroll to position [41, 0]
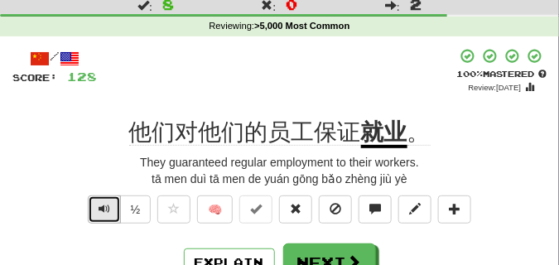
click at [104, 203] on span "Text-to-speech controls" at bounding box center [104, 209] width 12 height 12
click at [98, 210] on span "Text-to-speech controls" at bounding box center [104, 209] width 12 height 12
click at [98, 209] on span "Text-to-speech controls" at bounding box center [104, 209] width 12 height 12
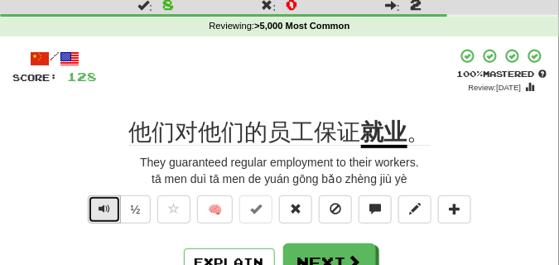
click at [98, 209] on span "Text-to-speech controls" at bounding box center [104, 209] width 12 height 12
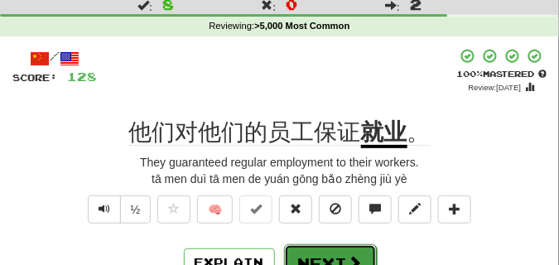
click at [331, 252] on button "Next" at bounding box center [330, 263] width 93 height 38
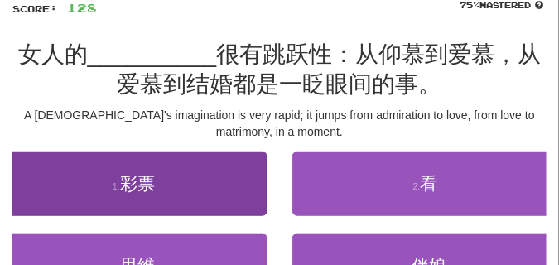
scroll to position [124, 0]
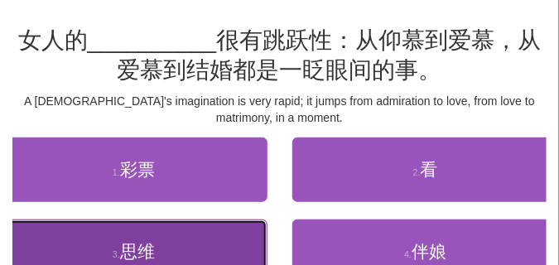
click at [145, 242] on span "思维" at bounding box center [137, 251] width 35 height 19
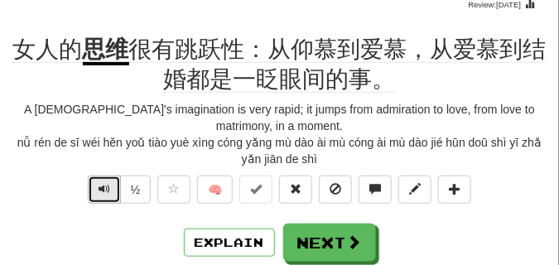
click at [107, 183] on span "Text-to-speech controls" at bounding box center [104, 189] width 12 height 12
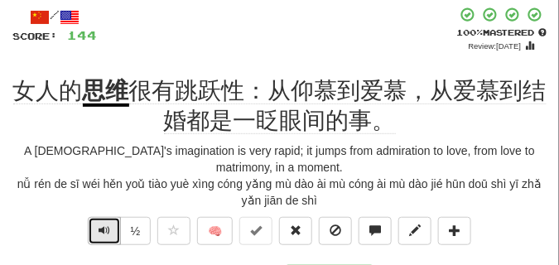
click at [102, 224] on span "Text-to-speech controls" at bounding box center [104, 230] width 12 height 12
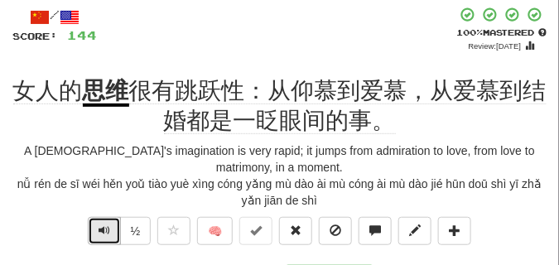
click at [102, 224] on span "Text-to-speech controls" at bounding box center [104, 230] width 12 height 12
click at [108, 224] on span "Text-to-speech controls" at bounding box center [104, 230] width 12 height 12
drag, startPoint x: 100, startPoint y: 226, endPoint x: 55, endPoint y: 221, distance: 45.0
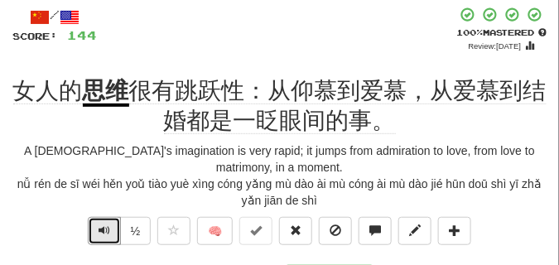
click at [55, 221] on div "½ 🧠" at bounding box center [279, 235] width 534 height 36
click at [100, 224] on span "Text-to-speech controls" at bounding box center [104, 230] width 12 height 12
click at [104, 224] on span "Text-to-speech controls" at bounding box center [104, 230] width 12 height 12
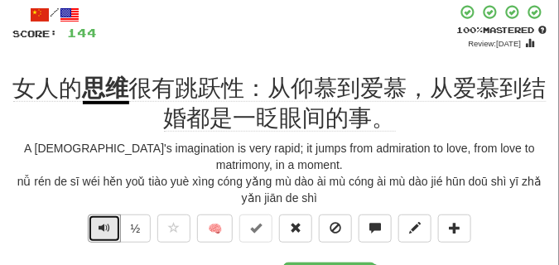
scroll to position [101, 0]
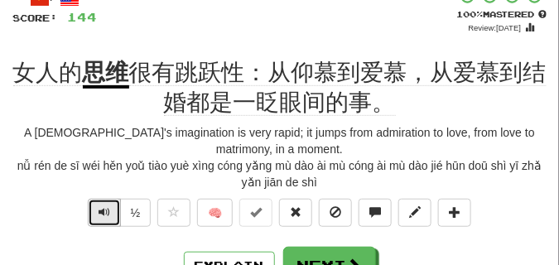
click at [101, 206] on span "Text-to-speech controls" at bounding box center [104, 212] width 12 height 12
click at [95, 199] on button "Text-to-speech controls" at bounding box center [104, 213] width 33 height 28
click at [108, 206] on span "Text-to-speech controls" at bounding box center [104, 212] width 12 height 12
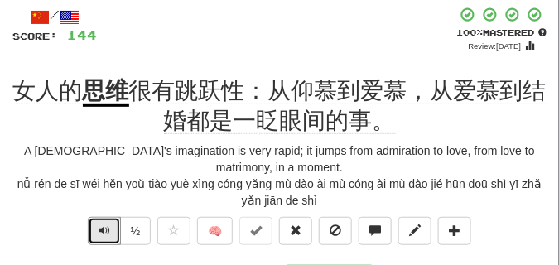
scroll to position [124, 0]
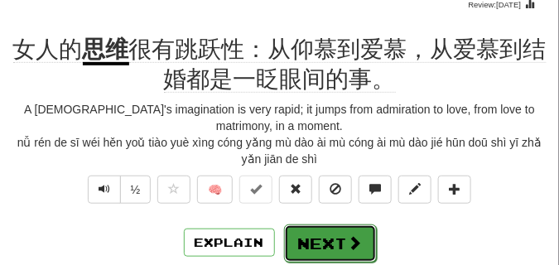
click at [332, 224] on button "Next" at bounding box center [330, 243] width 93 height 38
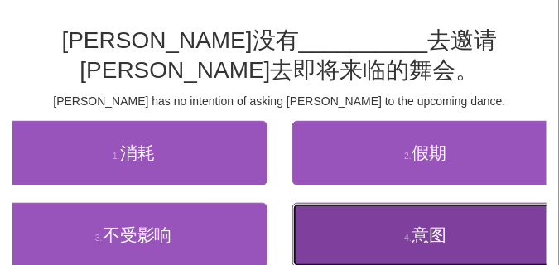
click at [349, 239] on button "4 . 意图" at bounding box center [425, 235] width 267 height 65
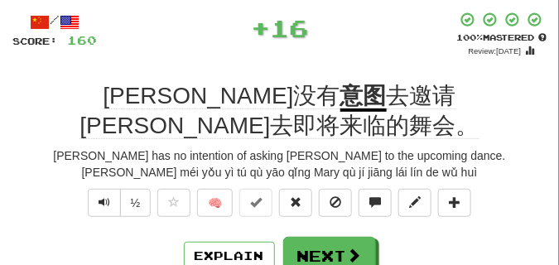
scroll to position [83, 0]
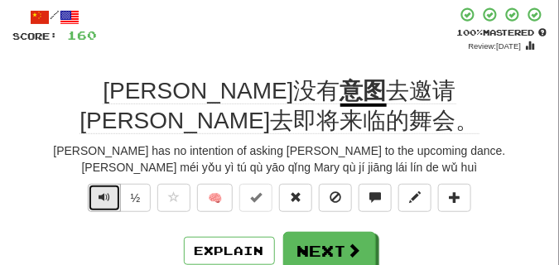
click at [98, 191] on span "Text-to-speech controls" at bounding box center [104, 197] width 12 height 12
click at [106, 191] on span "Text-to-speech controls" at bounding box center [104, 197] width 12 height 12
click at [96, 184] on button "Text-to-speech controls" at bounding box center [104, 198] width 33 height 28
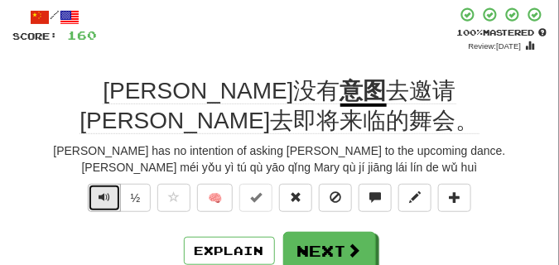
click at [96, 184] on button "Text-to-speech controls" at bounding box center [104, 198] width 33 height 28
click at [98, 191] on span "Text-to-speech controls" at bounding box center [104, 197] width 12 height 12
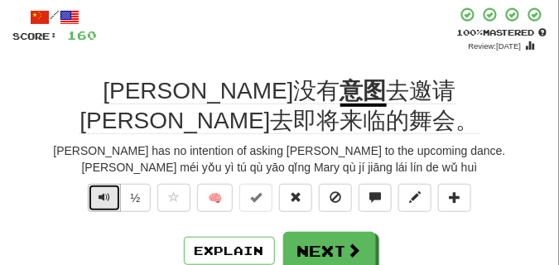
click at [98, 191] on span "Text-to-speech controls" at bounding box center [104, 197] width 12 height 12
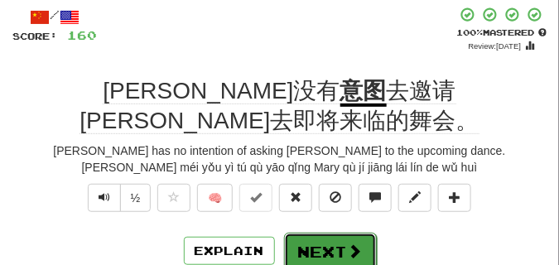
click at [323, 233] on button "Next" at bounding box center [330, 252] width 93 height 38
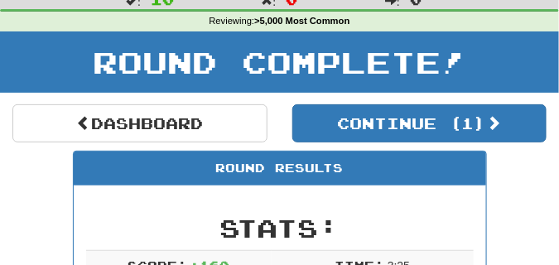
scroll to position [31, 0]
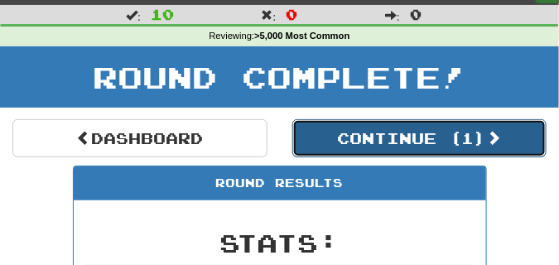
click at [303, 141] on button "Continue ( 1 )" at bounding box center [419, 138] width 255 height 38
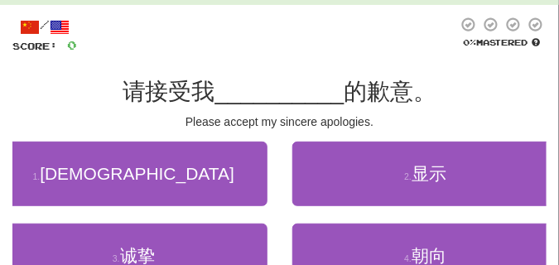
scroll to position [0, 0]
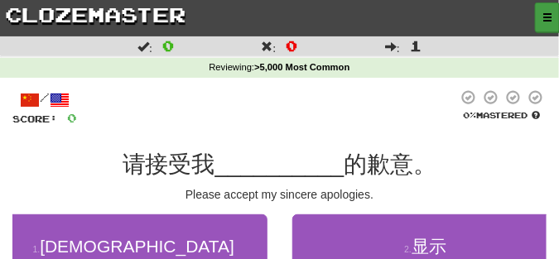
click at [545, 23] on button "button" at bounding box center [547, 17] width 25 height 30
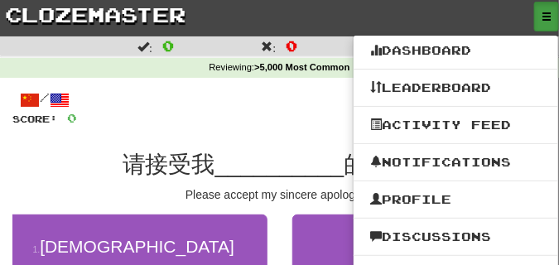
click at [317, 118] on div at bounding box center [267, 107] width 380 height 37
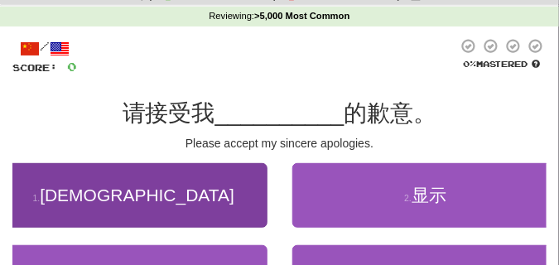
scroll to position [41, 0]
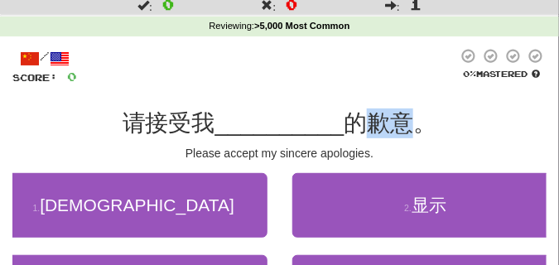
drag, startPoint x: 367, startPoint y: 131, endPoint x: 406, endPoint y: 134, distance: 39.9
click at [406, 134] on span "的歉意。" at bounding box center [389, 123] width 93 height 26
copy span "歉意"
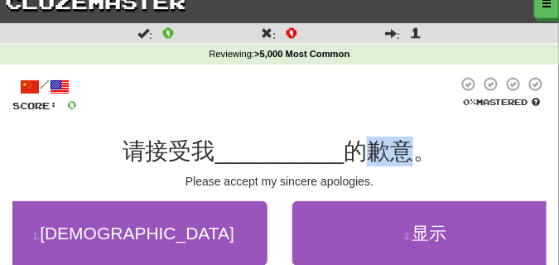
scroll to position [0, 0]
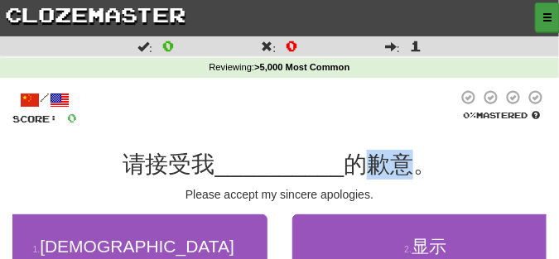
click at [552, 13] on button "button" at bounding box center [547, 17] width 25 height 30
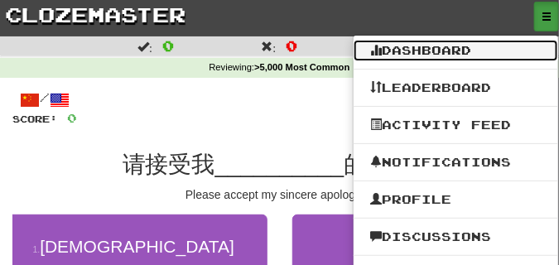
click at [434, 49] on link "Dashboard" at bounding box center [455, 51] width 204 height 22
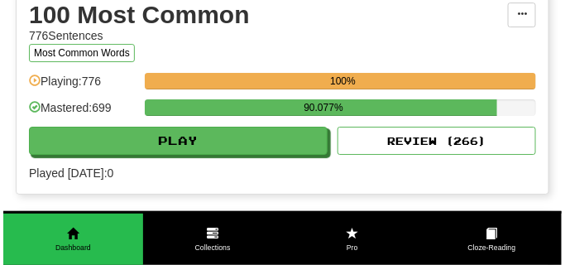
scroll to position [993, 0]
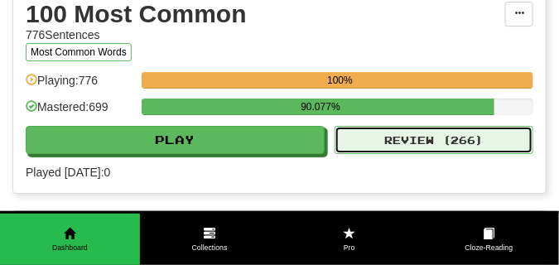
click at [362, 146] on button "Review ( 266 )" at bounding box center [433, 140] width 199 height 28
select select "**"
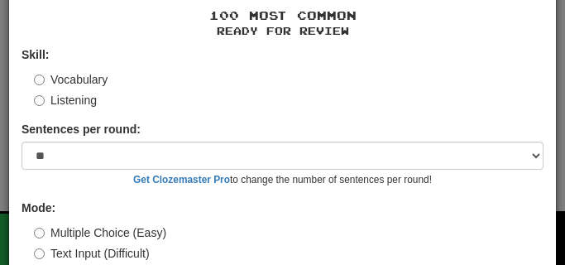
scroll to position [133, 0]
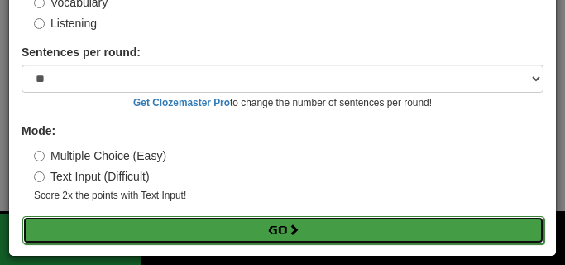
click at [221, 223] on button "Go" at bounding box center [283, 230] width 522 height 28
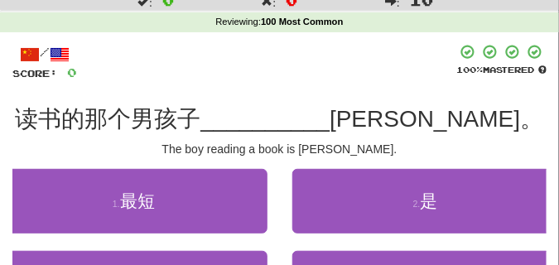
scroll to position [124, 0]
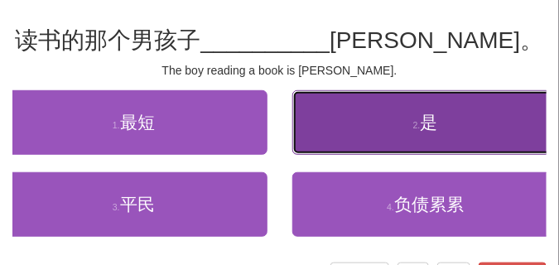
click at [346, 141] on button "2 . 是" at bounding box center [425, 122] width 267 height 65
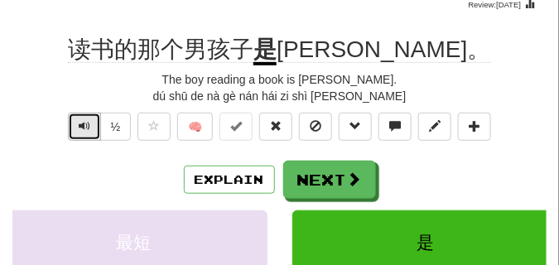
click at [81, 126] on span "Text-to-speech controls" at bounding box center [85, 126] width 12 height 12
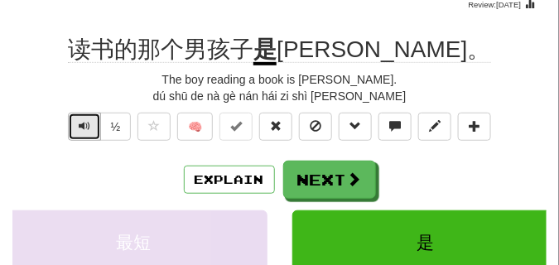
click at [90, 123] on button "Text-to-speech controls" at bounding box center [84, 127] width 33 height 28
click at [91, 123] on button "Text-to-speech controls" at bounding box center [84, 127] width 33 height 28
click at [92, 123] on button "Text-to-speech controls" at bounding box center [84, 127] width 33 height 28
click at [93, 122] on button "Text-to-speech controls" at bounding box center [84, 127] width 33 height 28
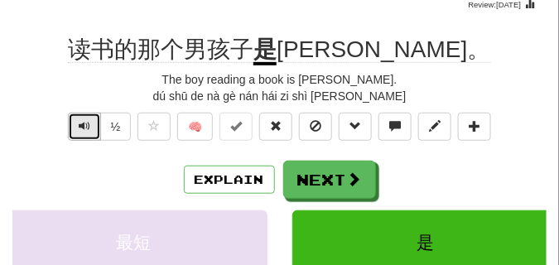
click at [93, 122] on button "Text-to-speech controls" at bounding box center [84, 127] width 33 height 28
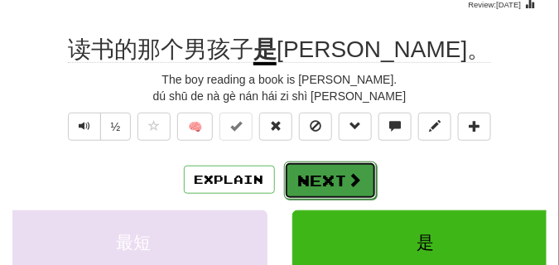
click at [314, 165] on button "Next" at bounding box center [330, 180] width 93 height 38
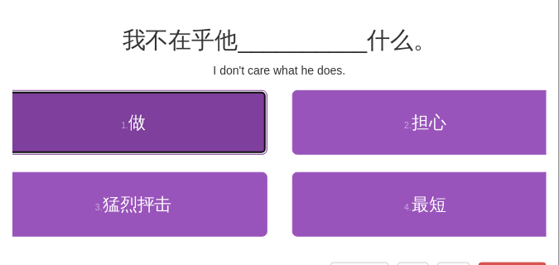
click at [165, 140] on button "1 . 做" at bounding box center [133, 122] width 267 height 65
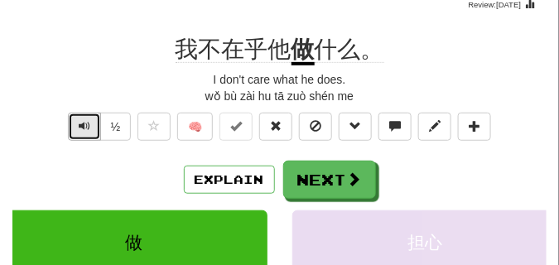
click at [82, 127] on span "Text-to-speech controls" at bounding box center [85, 126] width 12 height 12
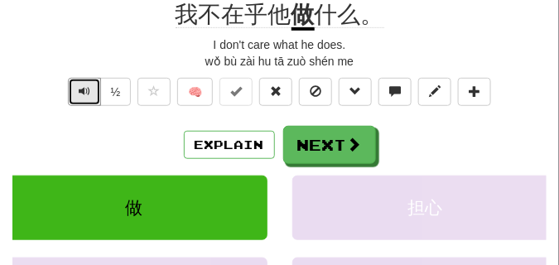
scroll to position [165, 0]
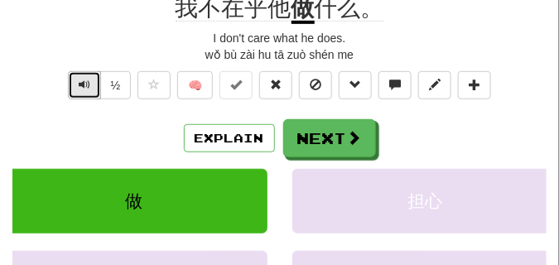
click at [76, 79] on button "Text-to-speech controls" at bounding box center [84, 85] width 33 height 28
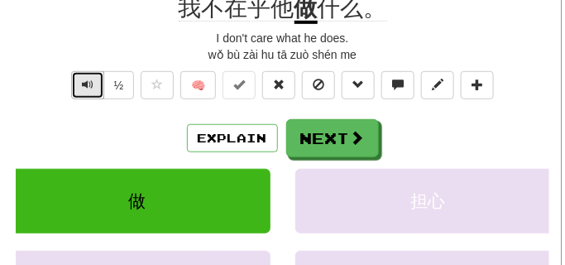
scroll to position [124, 0]
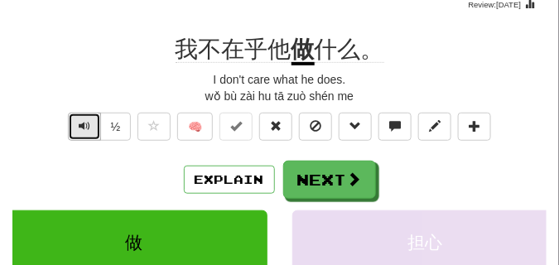
click at [85, 124] on span "Text-to-speech controls" at bounding box center [85, 126] width 12 height 12
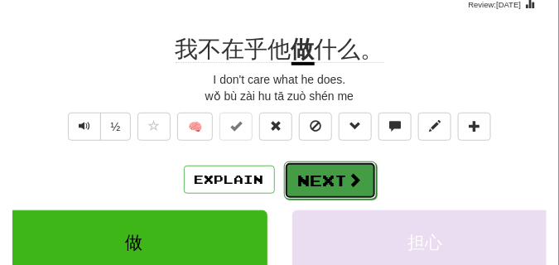
click at [305, 164] on button "Next" at bounding box center [330, 180] width 93 height 38
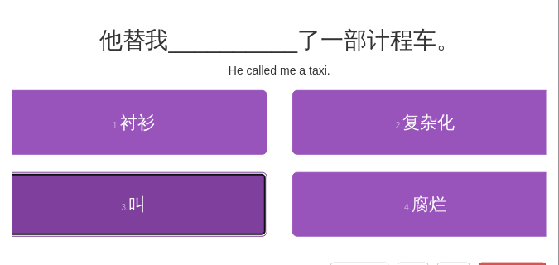
click at [169, 198] on button "3 . 叫" at bounding box center [133, 204] width 267 height 65
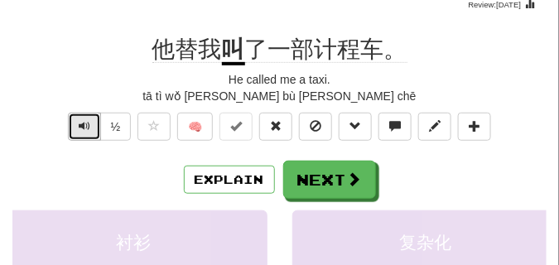
click at [84, 122] on span "Text-to-speech controls" at bounding box center [85, 126] width 12 height 12
click at [86, 125] on span "Text-to-speech controls" at bounding box center [85, 126] width 12 height 12
click at [87, 125] on span "Text-to-speech controls" at bounding box center [85, 126] width 12 height 12
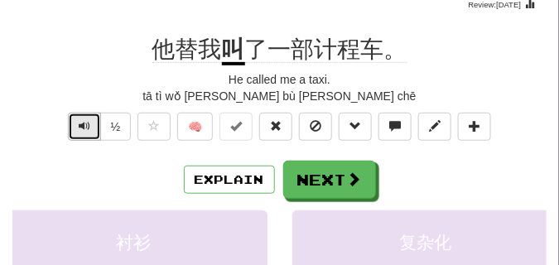
click at [87, 124] on span "Text-to-speech controls" at bounding box center [85, 126] width 12 height 12
click at [89, 127] on span "Text-to-speech controls" at bounding box center [85, 126] width 12 height 12
click at [79, 121] on span "Text-to-speech controls" at bounding box center [85, 126] width 12 height 12
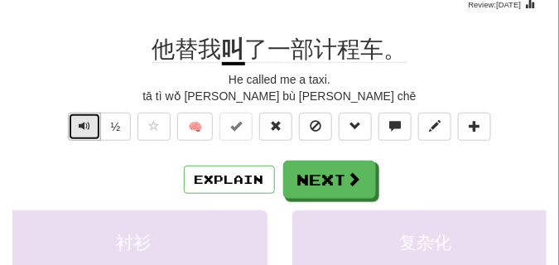
click at [79, 121] on span "Text-to-speech controls" at bounding box center [85, 126] width 12 height 12
click at [79, 120] on span "Text-to-speech controls" at bounding box center [85, 126] width 12 height 12
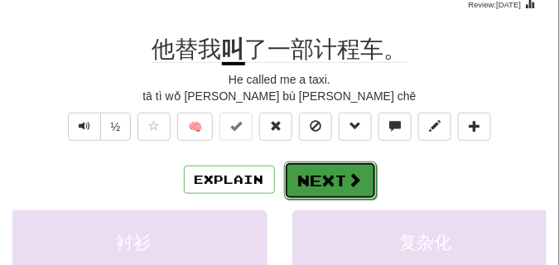
click at [348, 179] on span at bounding box center [355, 179] width 15 height 15
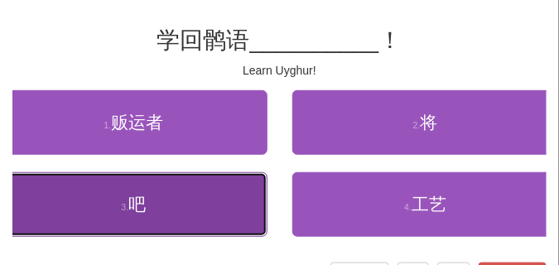
click at [204, 195] on button "3 . 吧" at bounding box center [133, 204] width 267 height 65
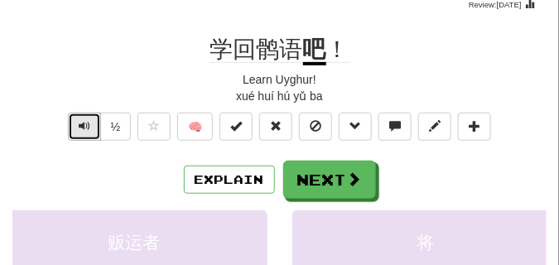
click at [95, 129] on button "Text-to-speech controls" at bounding box center [84, 127] width 33 height 28
click at [96, 128] on button "Text-to-speech controls" at bounding box center [84, 127] width 33 height 28
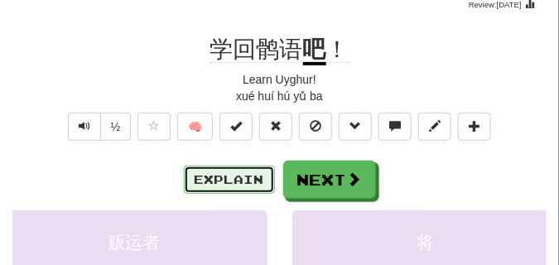
click at [234, 175] on button "Explain" at bounding box center [229, 179] width 91 height 28
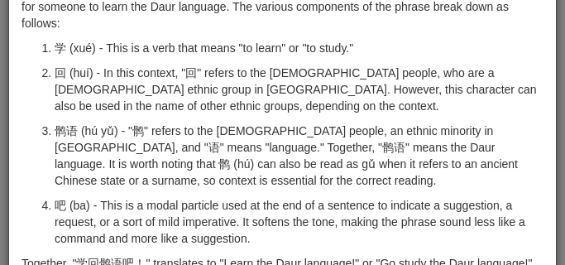
scroll to position [83, 0]
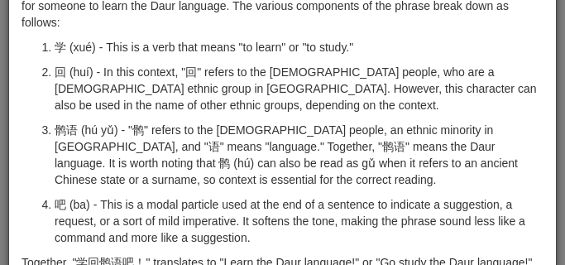
click at [194, 115] on ol "学 (xué) - This is a verb that means "to learn" or "to study." 回 (huí) - In this…" at bounding box center [283, 142] width 522 height 207
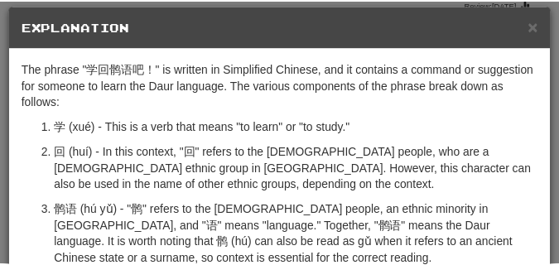
scroll to position [0, 0]
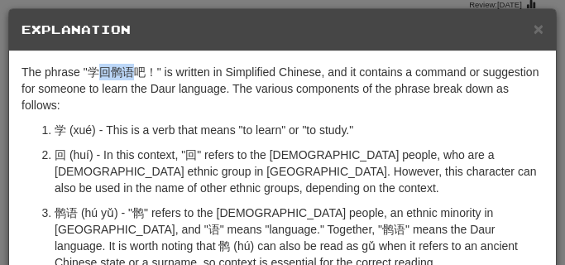
drag, startPoint x: 99, startPoint y: 74, endPoint x: 133, endPoint y: 73, distance: 33.9
click at [133, 73] on p "The phrase "学回鹘语吧！" is written in Simplified Chinese, and it contains a command…" at bounding box center [283, 89] width 522 height 50
copy p "回鹘语"
click at [525, 22] on h5 "Explanation" at bounding box center [283, 30] width 522 height 17
click at [535, 28] on span "×" at bounding box center [539, 28] width 10 height 19
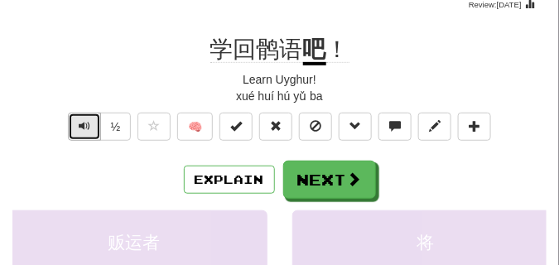
click at [85, 132] on button "Text-to-speech controls" at bounding box center [84, 127] width 33 height 28
click at [85, 131] on span "Text-to-speech controls" at bounding box center [85, 126] width 12 height 12
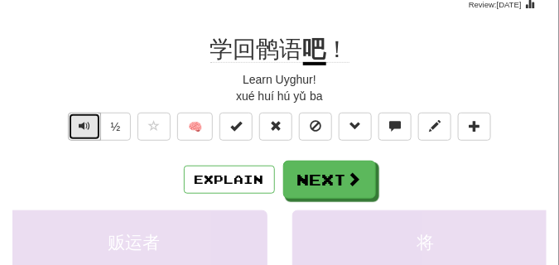
click at [85, 131] on span "Text-to-speech controls" at bounding box center [85, 126] width 12 height 12
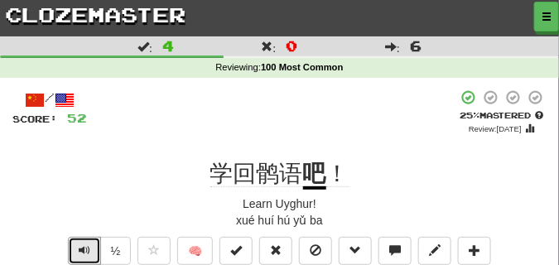
scroll to position [83, 0]
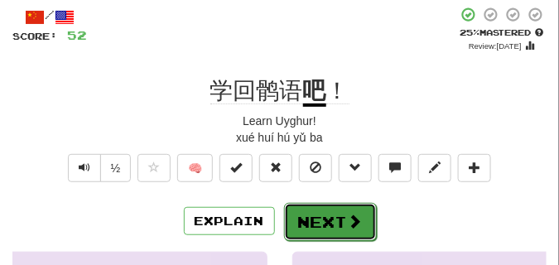
click at [313, 205] on button "Next" at bounding box center [330, 222] width 93 height 38
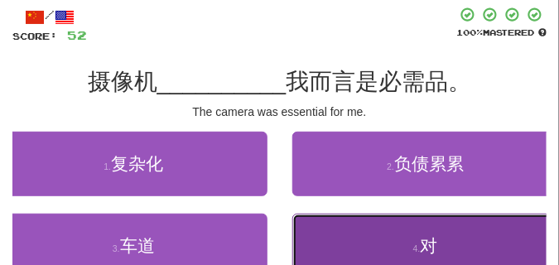
click at [378, 233] on button "4 . 对" at bounding box center [425, 245] width 267 height 65
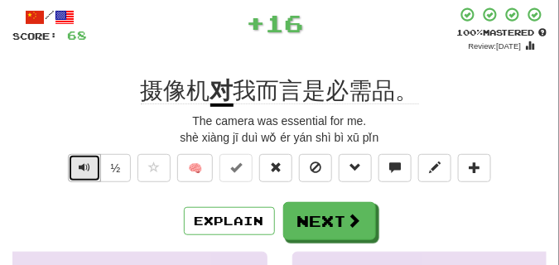
click at [84, 170] on span "Text-to-speech controls" at bounding box center [85, 167] width 12 height 12
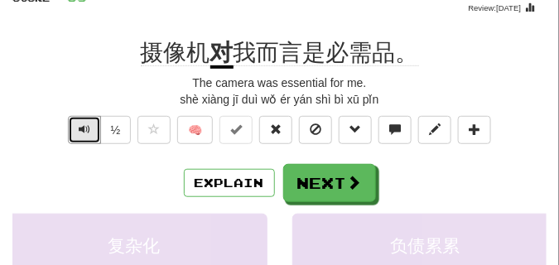
scroll to position [124, 0]
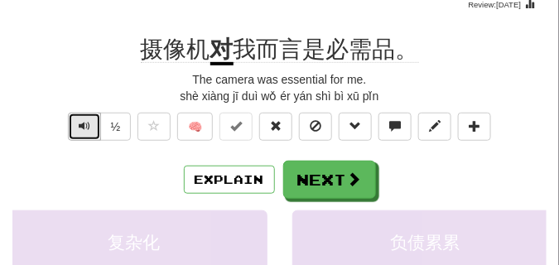
click at [84, 127] on span "Text-to-speech controls" at bounding box center [85, 126] width 12 height 12
